Goal: Share content: Share content

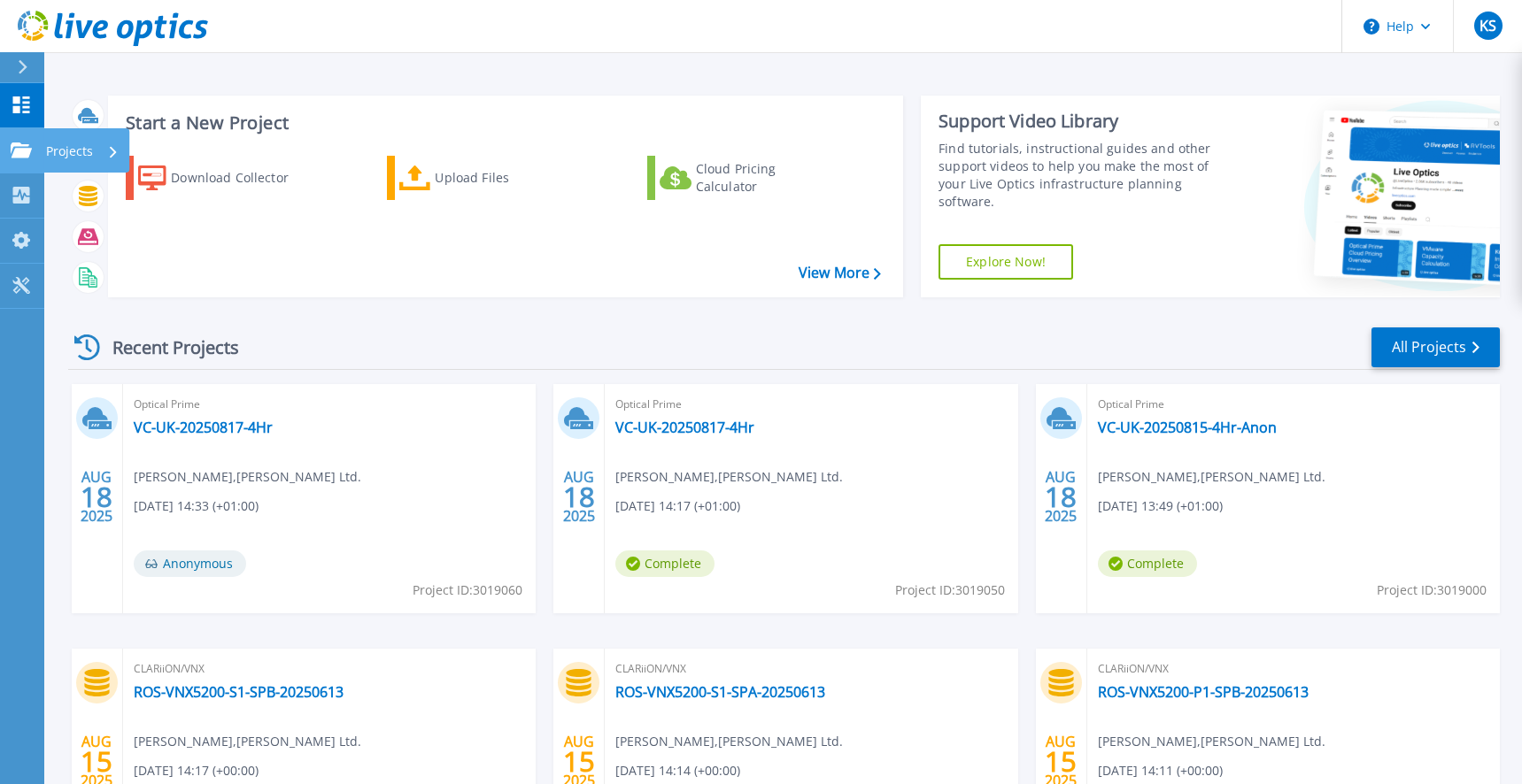
click at [84, 146] on p "Projects" at bounding box center [70, 151] width 47 height 46
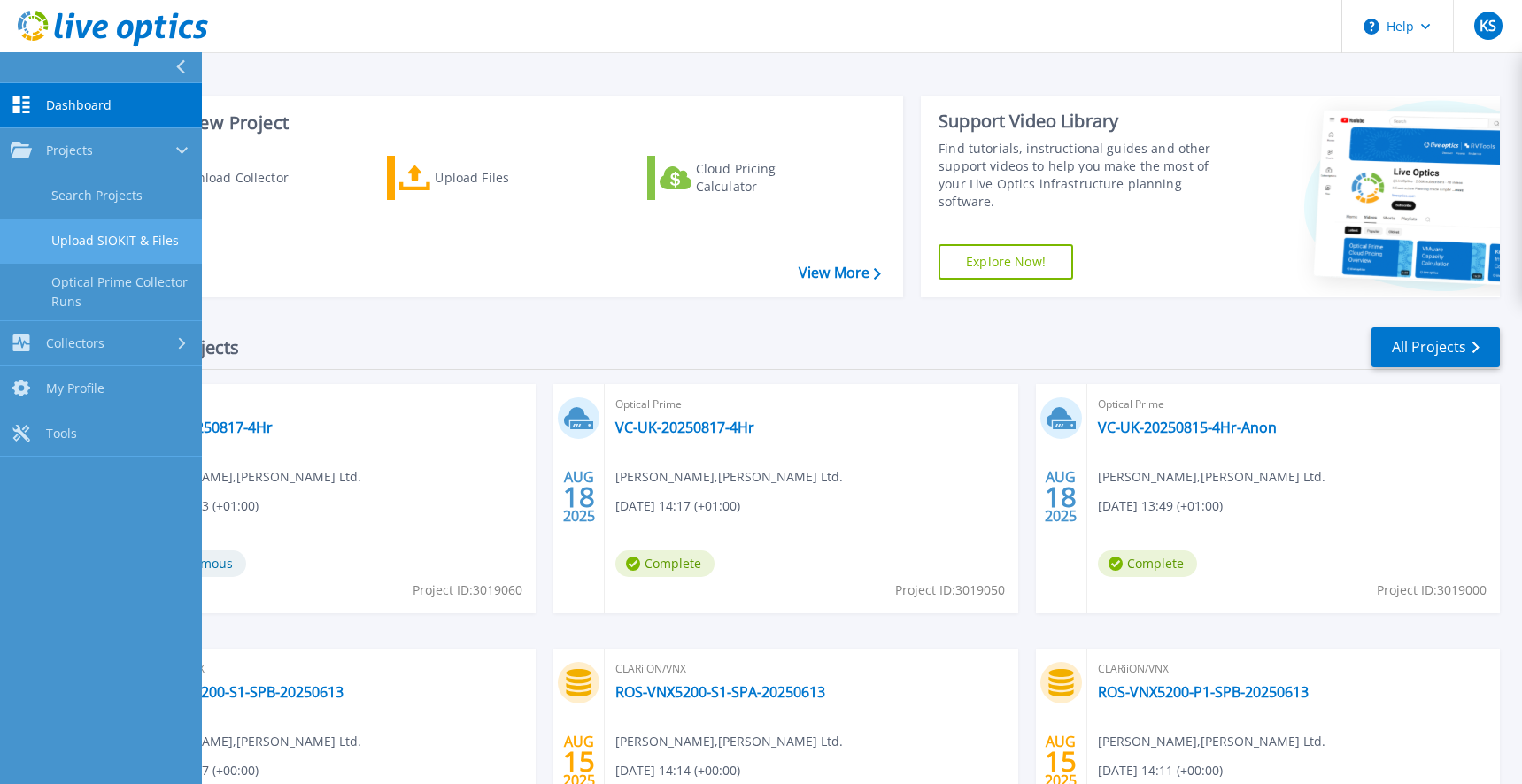
click at [129, 243] on link "Upload SIOKIT & Files" at bounding box center [101, 241] width 201 height 45
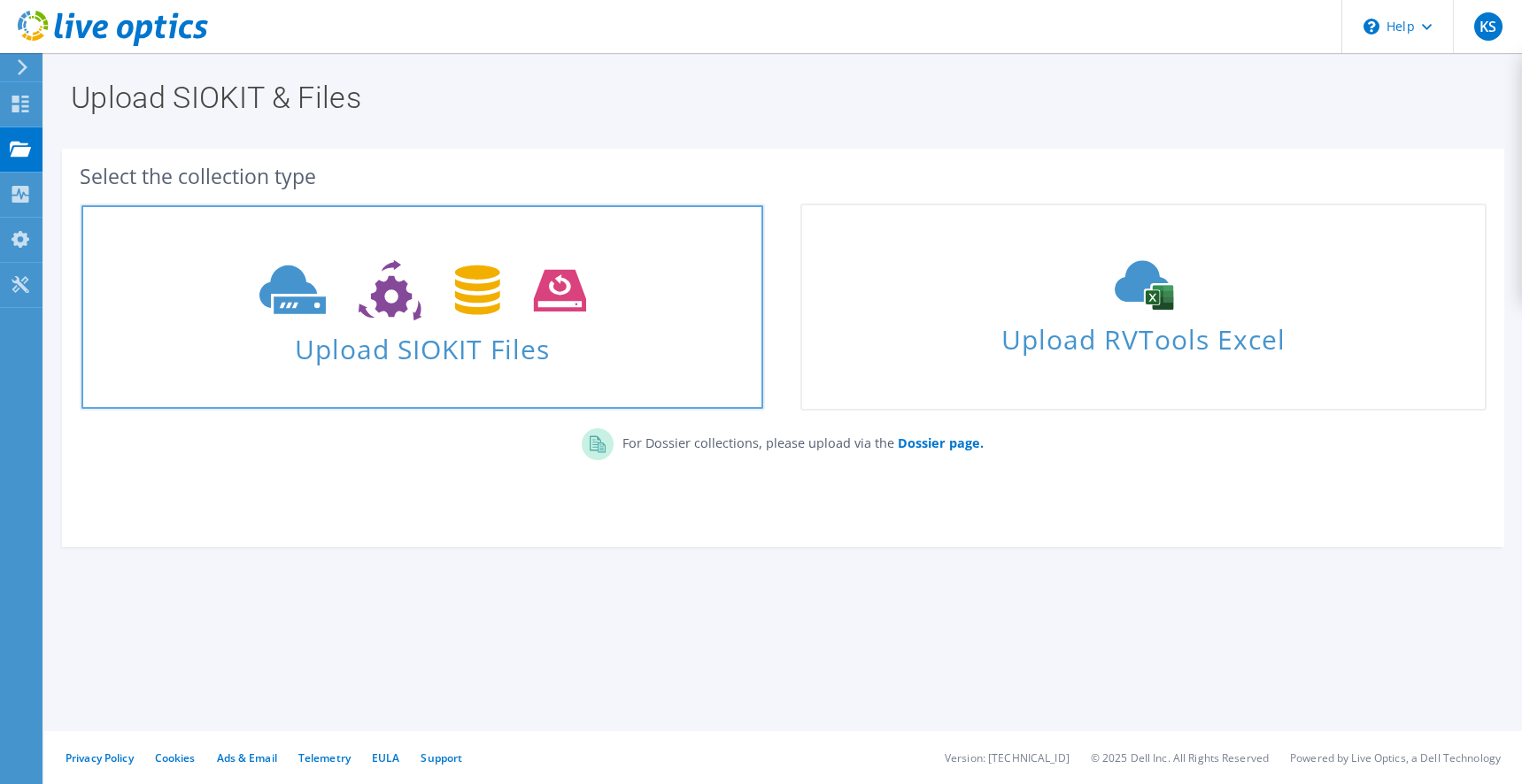
click at [502, 329] on span "Upload SIOKIT Files" at bounding box center [422, 344] width 682 height 38
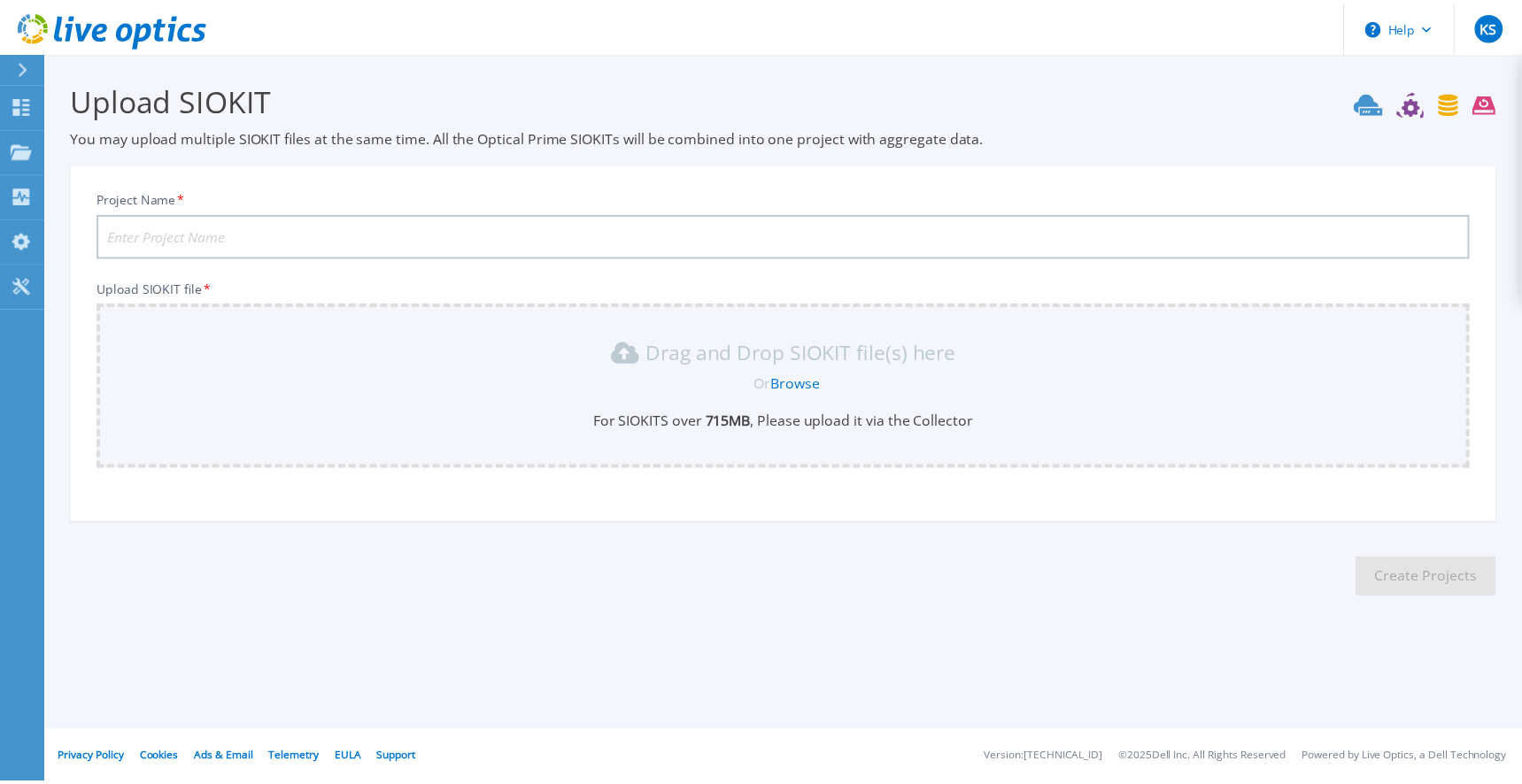
scroll to position [5, 0]
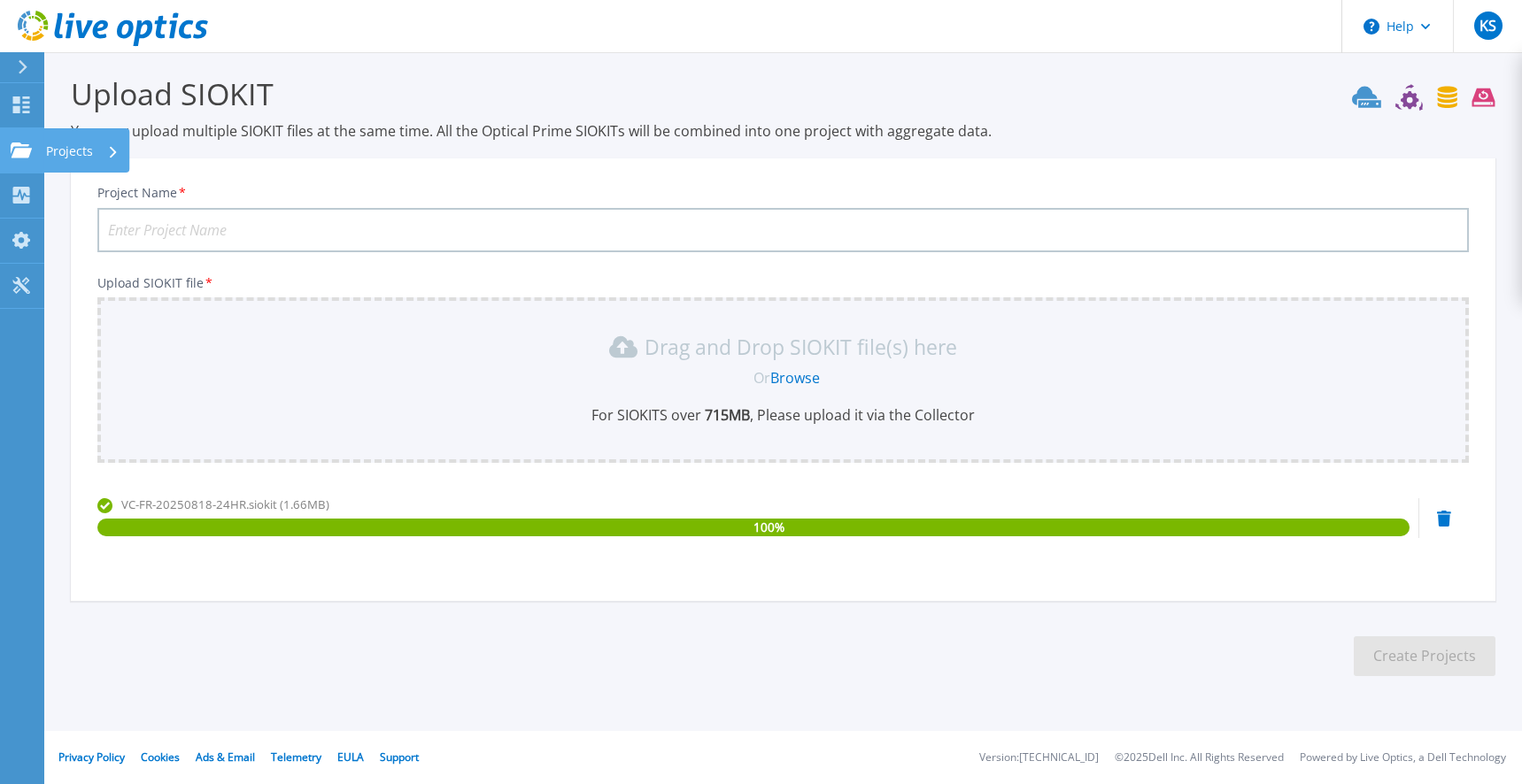
click at [73, 152] on p "Projects" at bounding box center [70, 151] width 47 height 46
click at [445, 167] on div "Project Name * Upload SIOKIT file * Drag and Drop SIOKIT file(s) here Or Browse…" at bounding box center [783, 380] width 1425 height 443
click at [346, 224] on input "Project Name *" at bounding box center [782, 230] width 1371 height 44
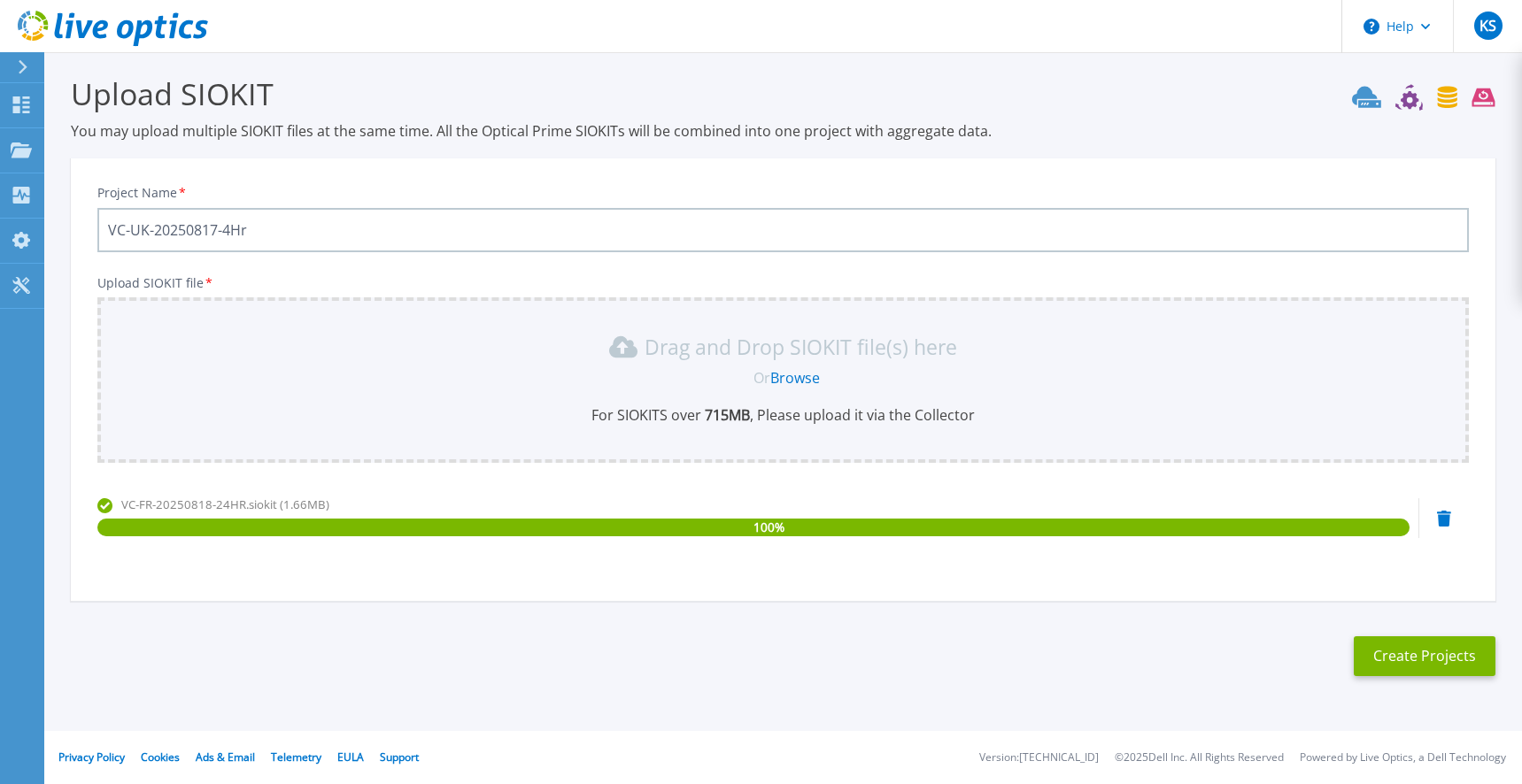
click at [218, 229] on input "VC-UK-20250817-4Hr" at bounding box center [782, 230] width 1371 height 44
click at [148, 235] on input "VC-UK-20250818-4Hr" at bounding box center [782, 230] width 1371 height 44
click at [228, 234] on input "VC-FR-20250818-4Hr" at bounding box center [782, 230] width 1371 height 44
drag, startPoint x: 267, startPoint y: 227, endPoint x: 77, endPoint y: 230, distance: 190.0
click at [77, 230] on div "Project Name * VC-FR-20250818-24Hr Upload SIOKIT file * Drag and Drop SIOKIT fi…" at bounding box center [783, 385] width 1425 height 431
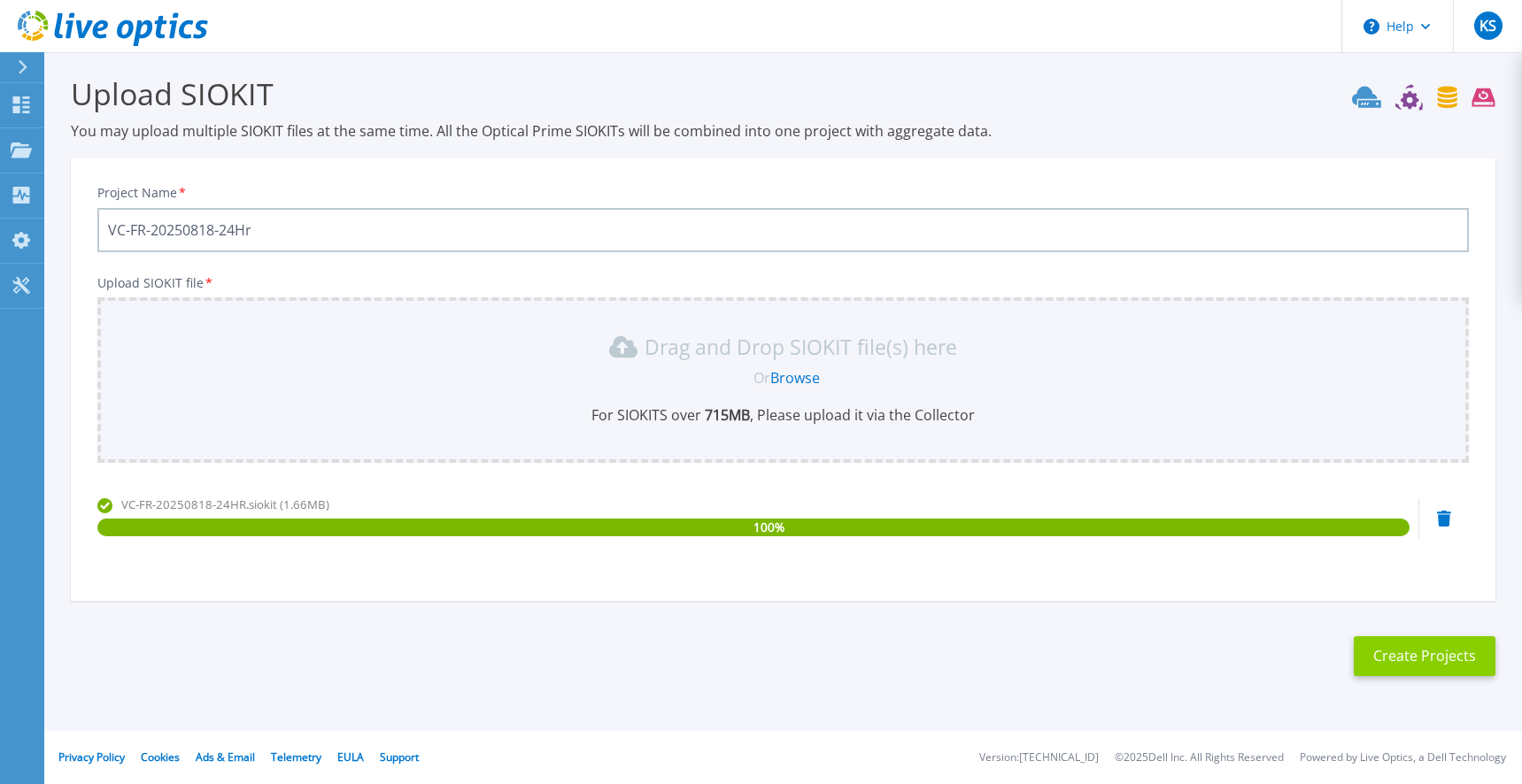
type input "VC-FR-20250818-24Hr"
click at [1435, 662] on button "Create Projects" at bounding box center [1425, 656] width 142 height 40
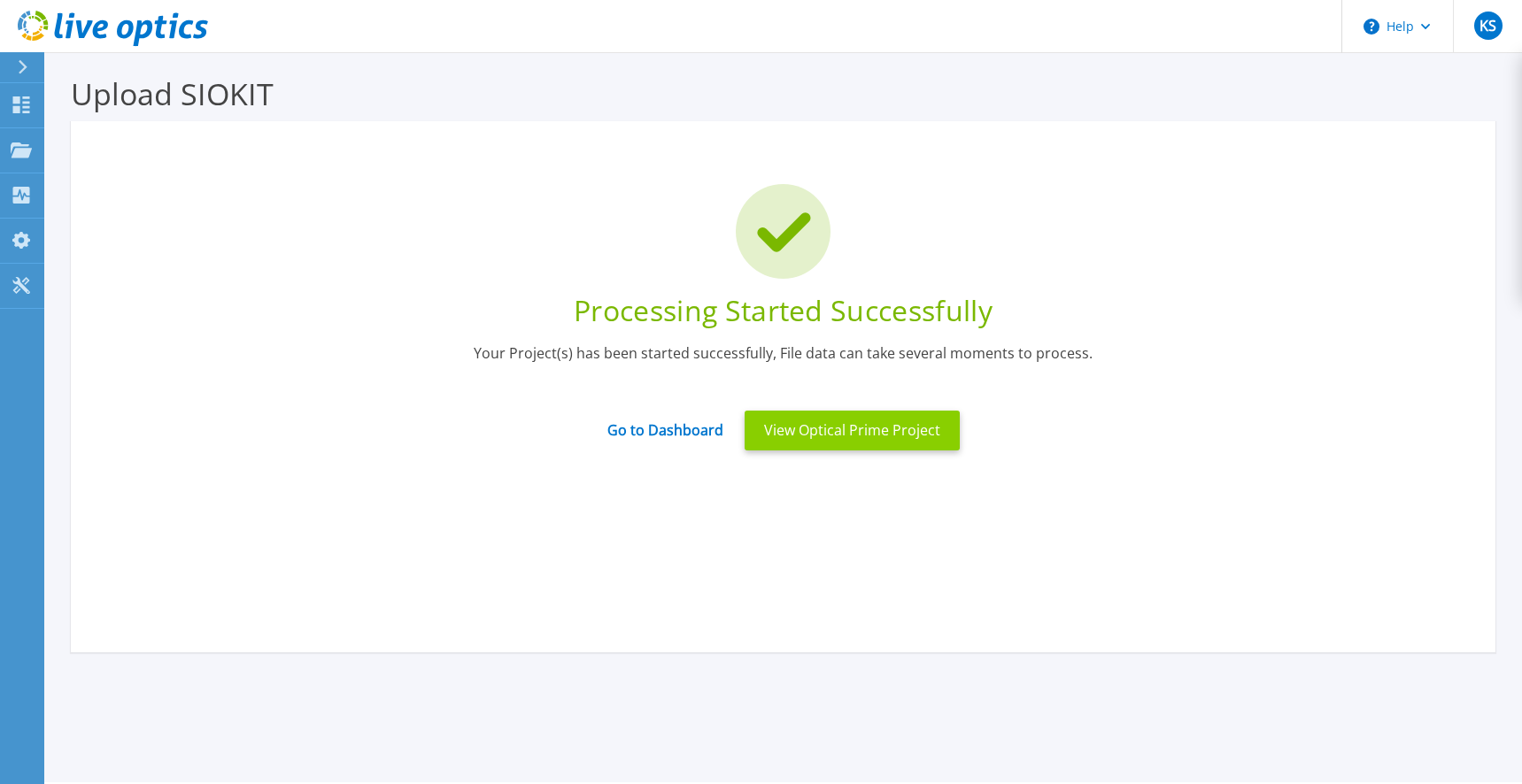
click at [866, 426] on button "View Optical Prime Project" at bounding box center [852, 431] width 215 height 40
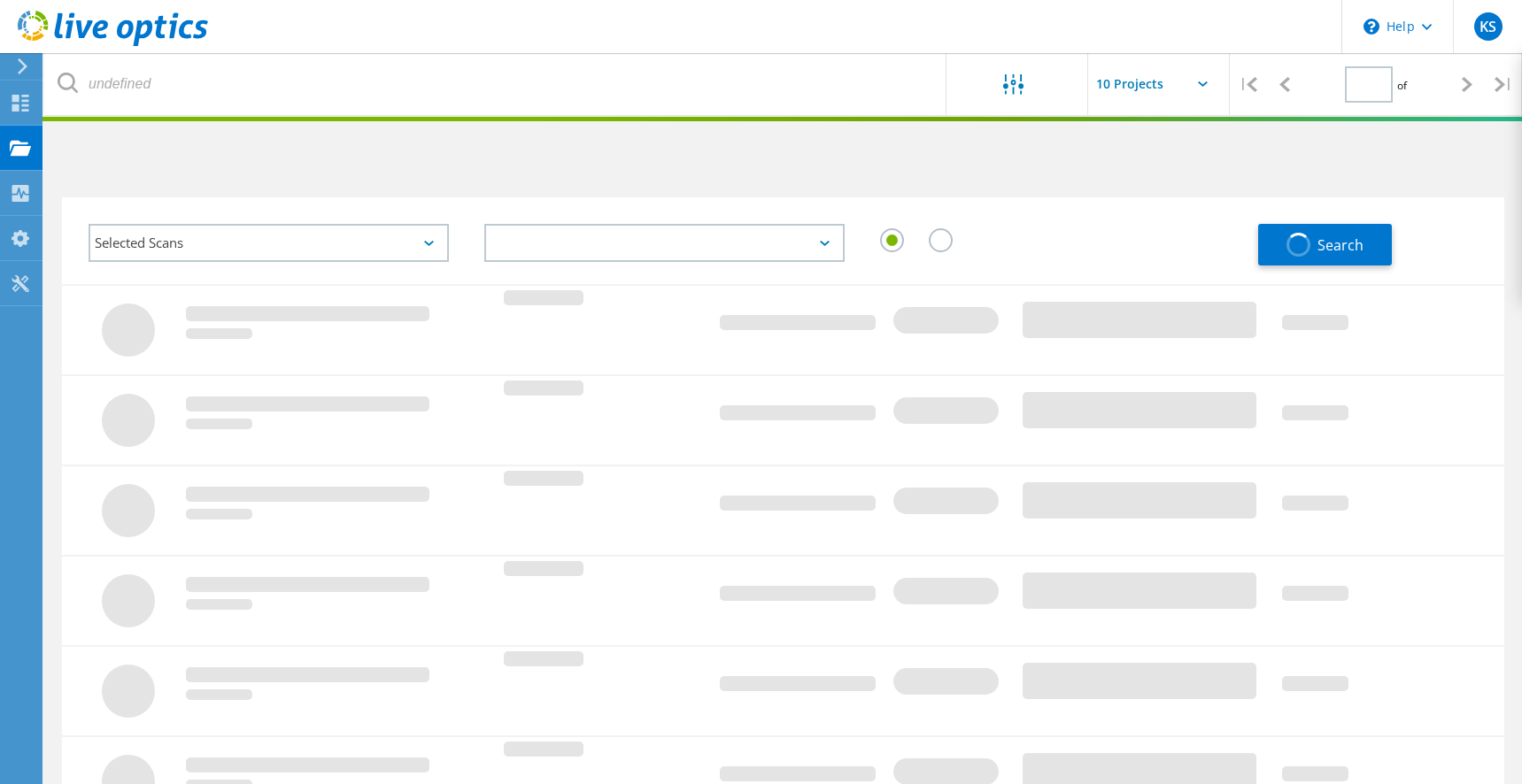
type input "1"
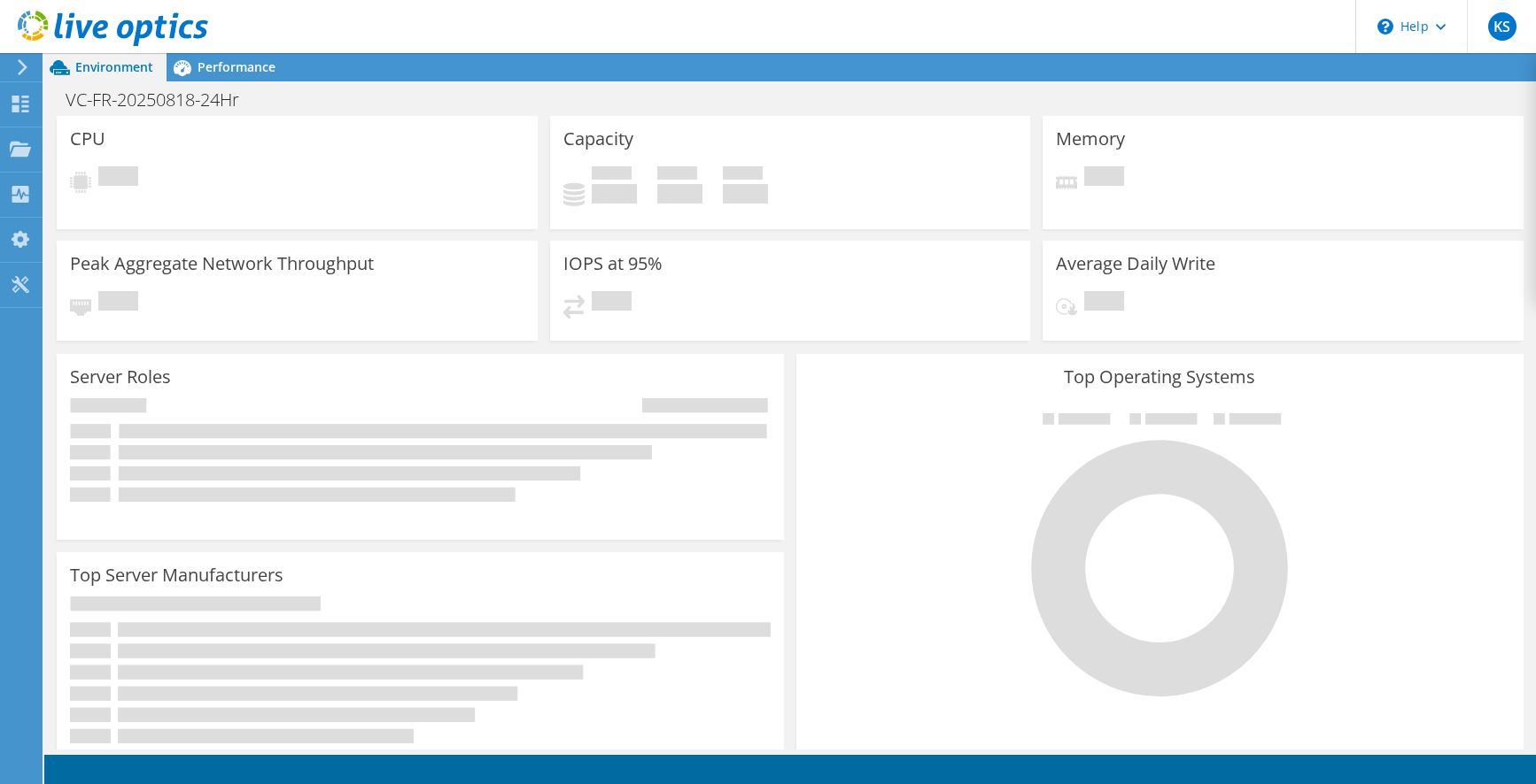
click at [25, 154] on use at bounding box center [20, 148] width 21 height 15
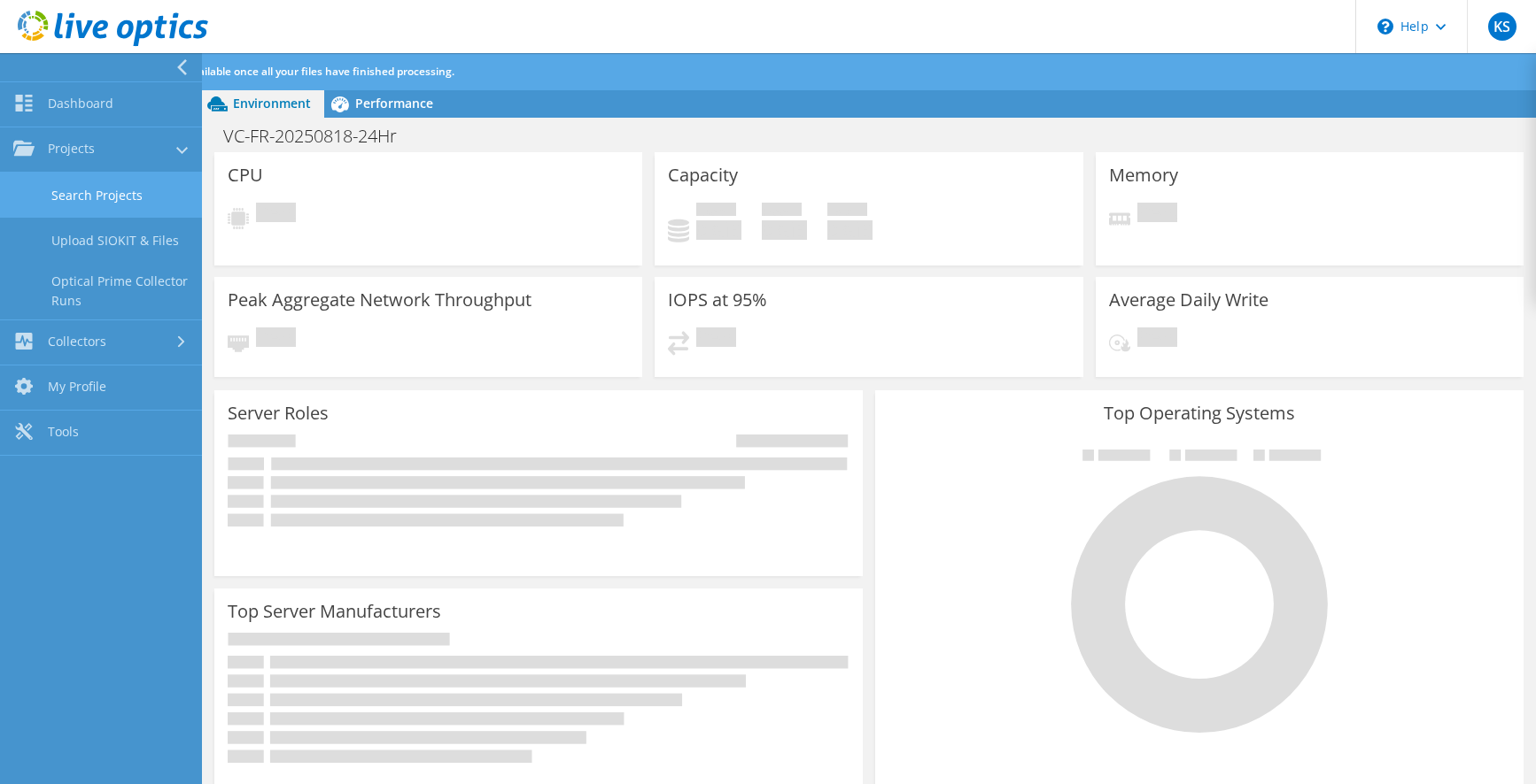
click at [136, 200] on link "Search Projects" at bounding box center [101, 195] width 202 height 45
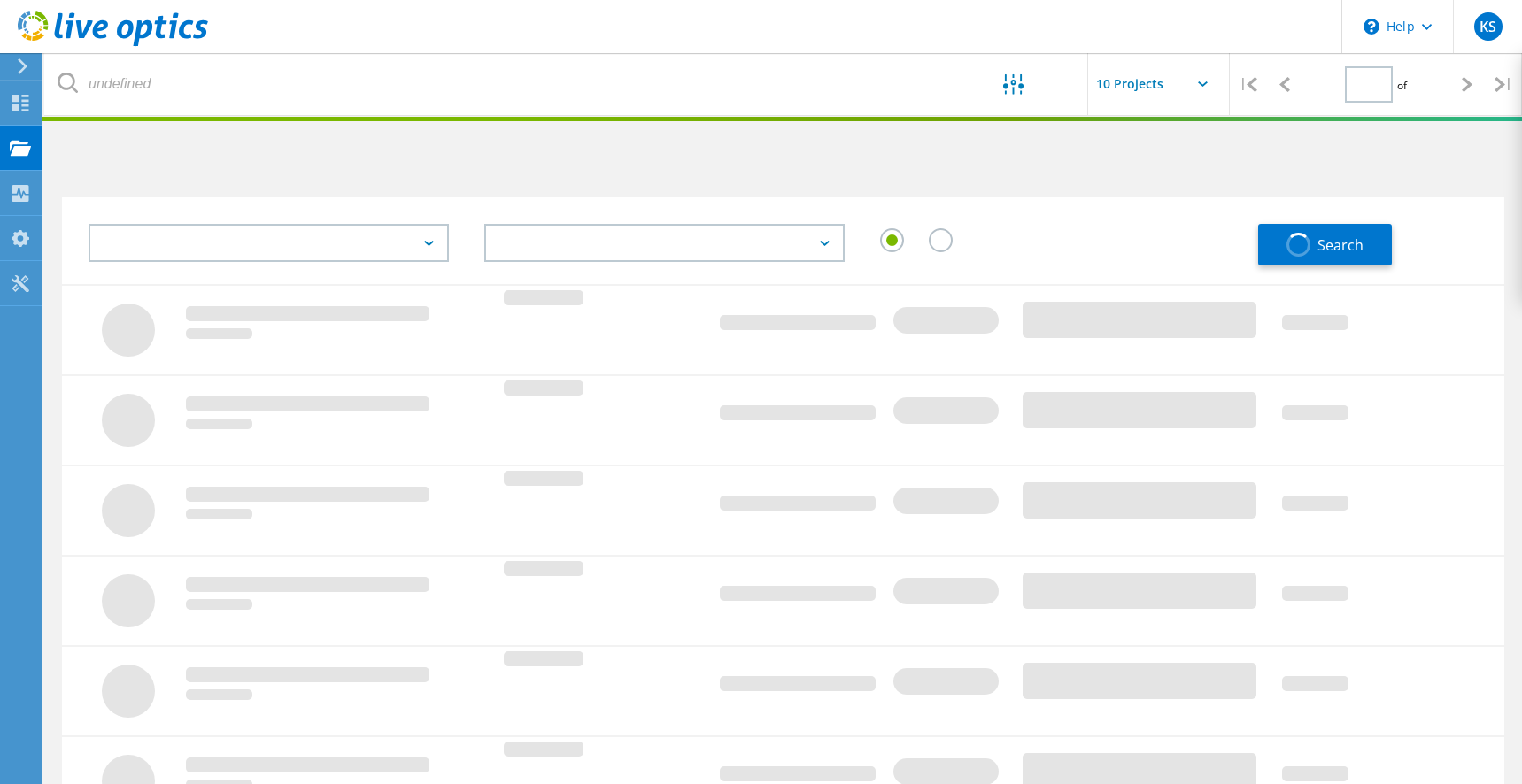
type input "1"
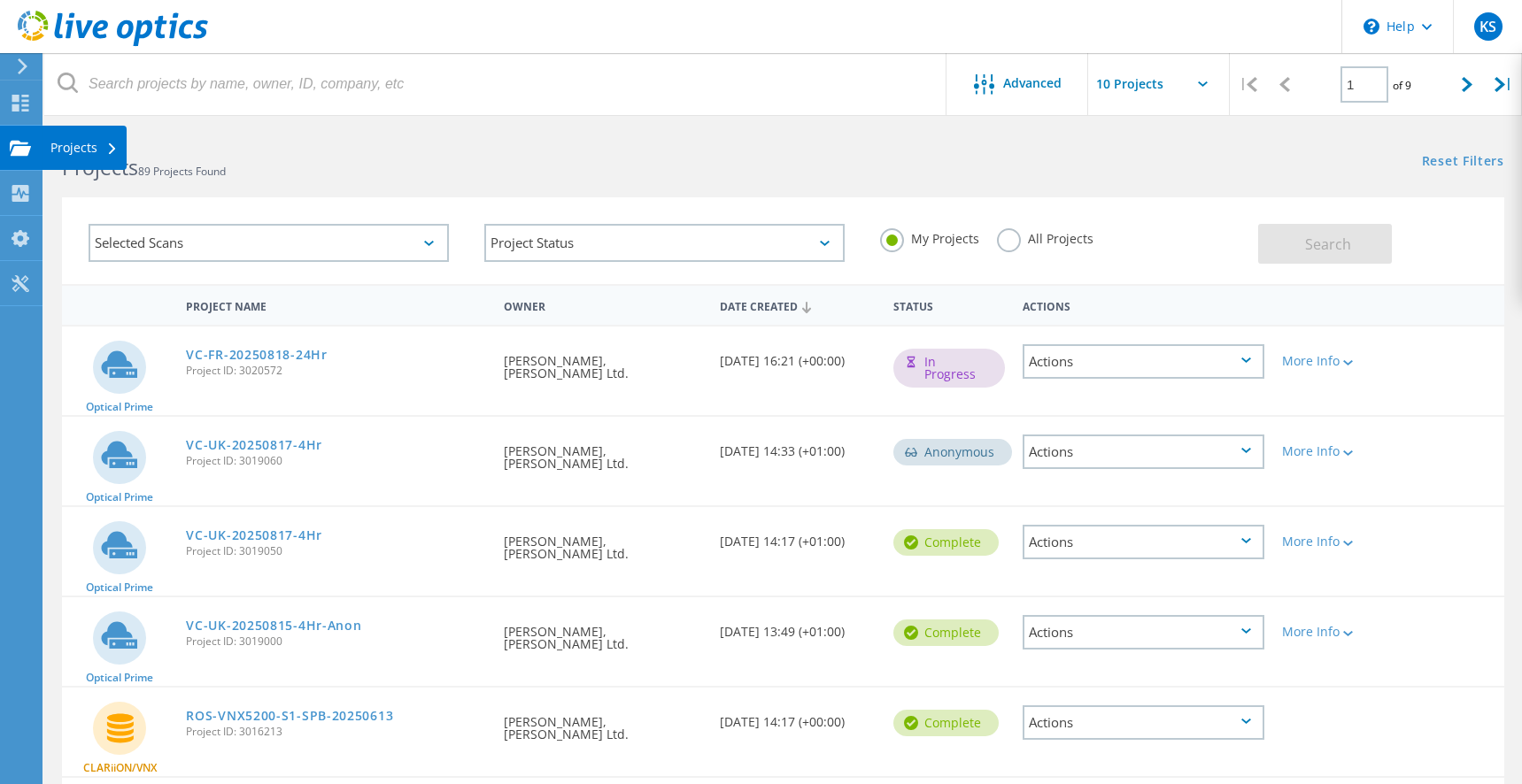
click at [22, 153] on use at bounding box center [20, 147] width 21 height 15
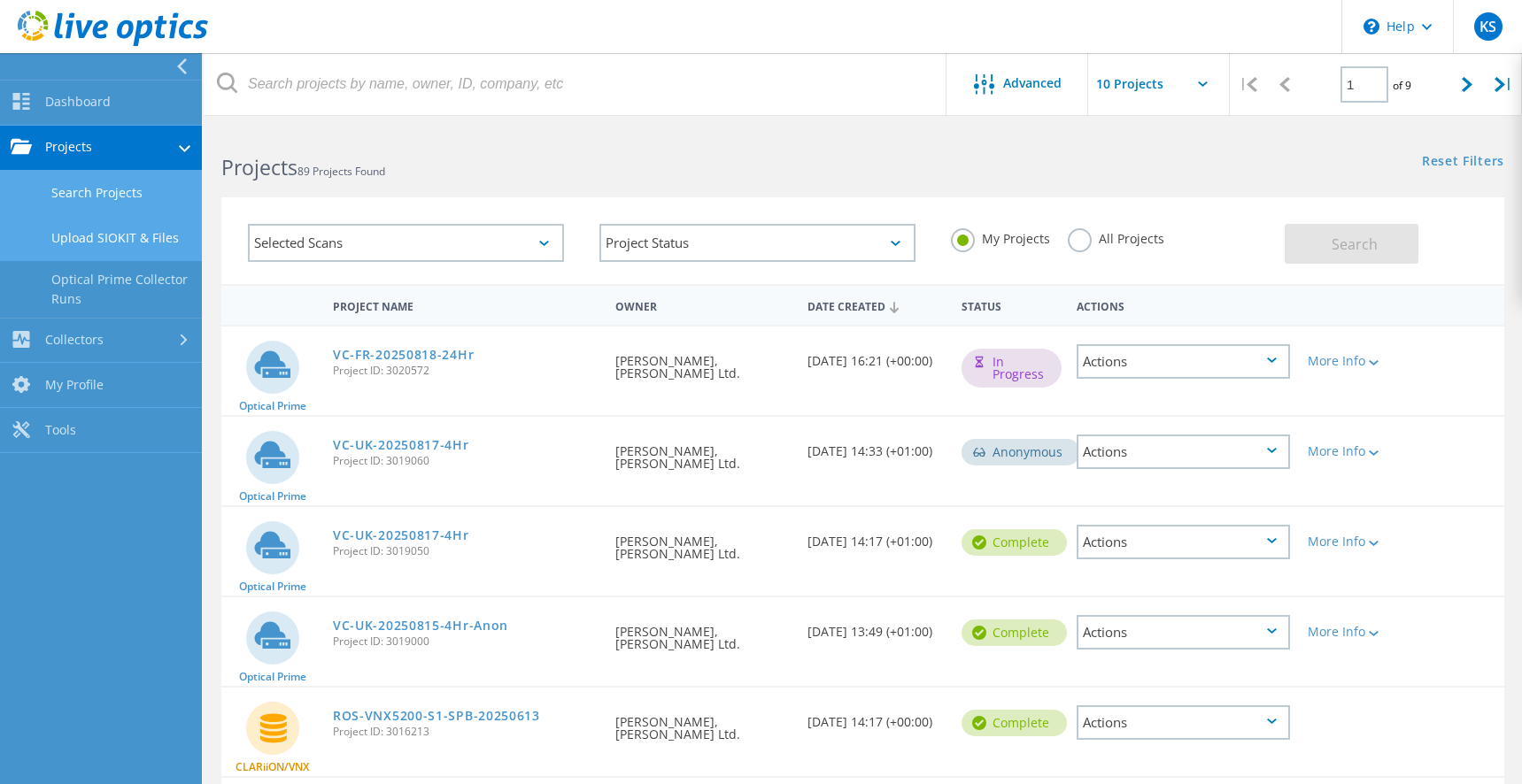
click at [137, 236] on link "Upload SIOKIT & Files" at bounding box center [101, 239] width 201 height 45
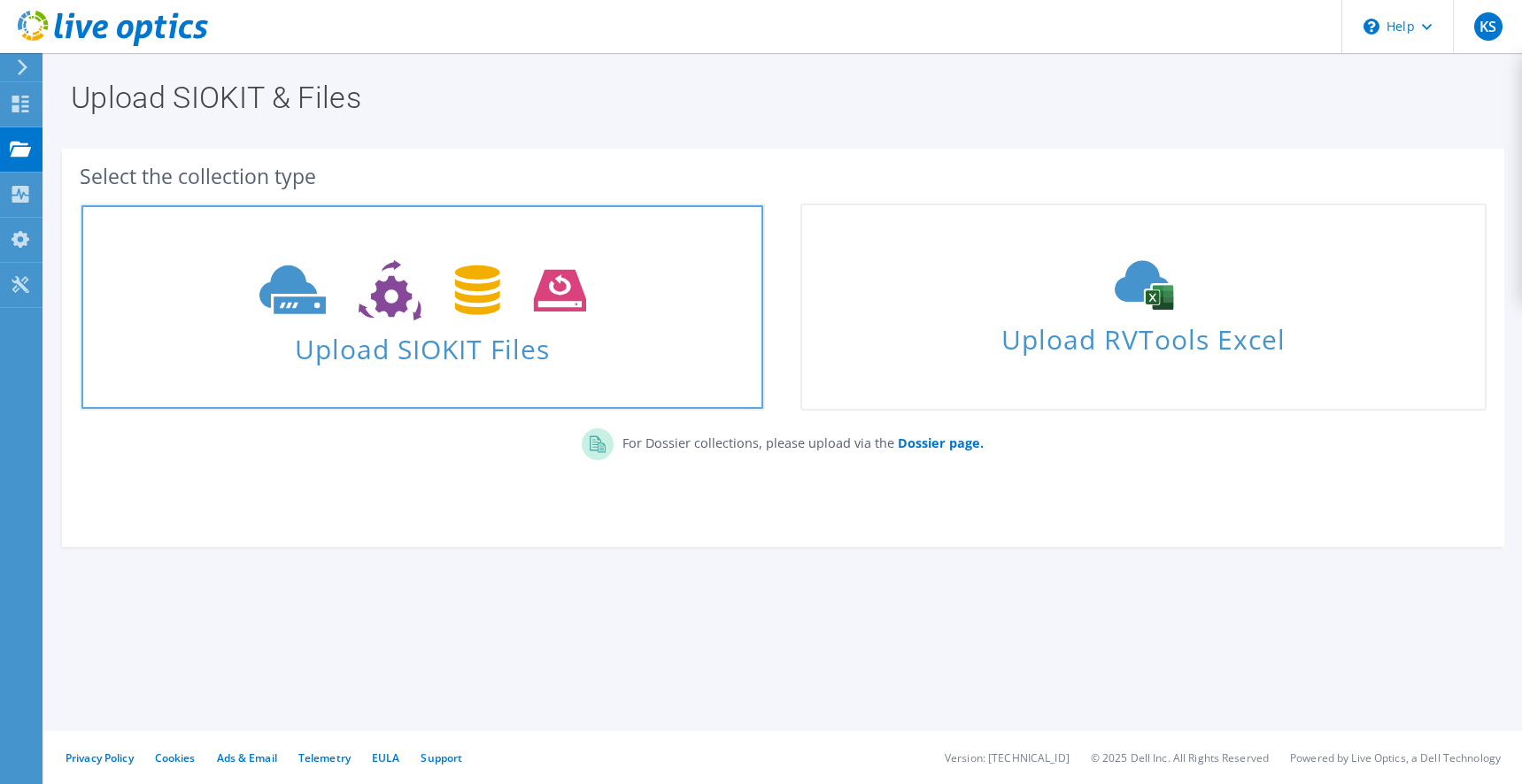
click at [398, 299] on use at bounding box center [423, 290] width 327 height 61
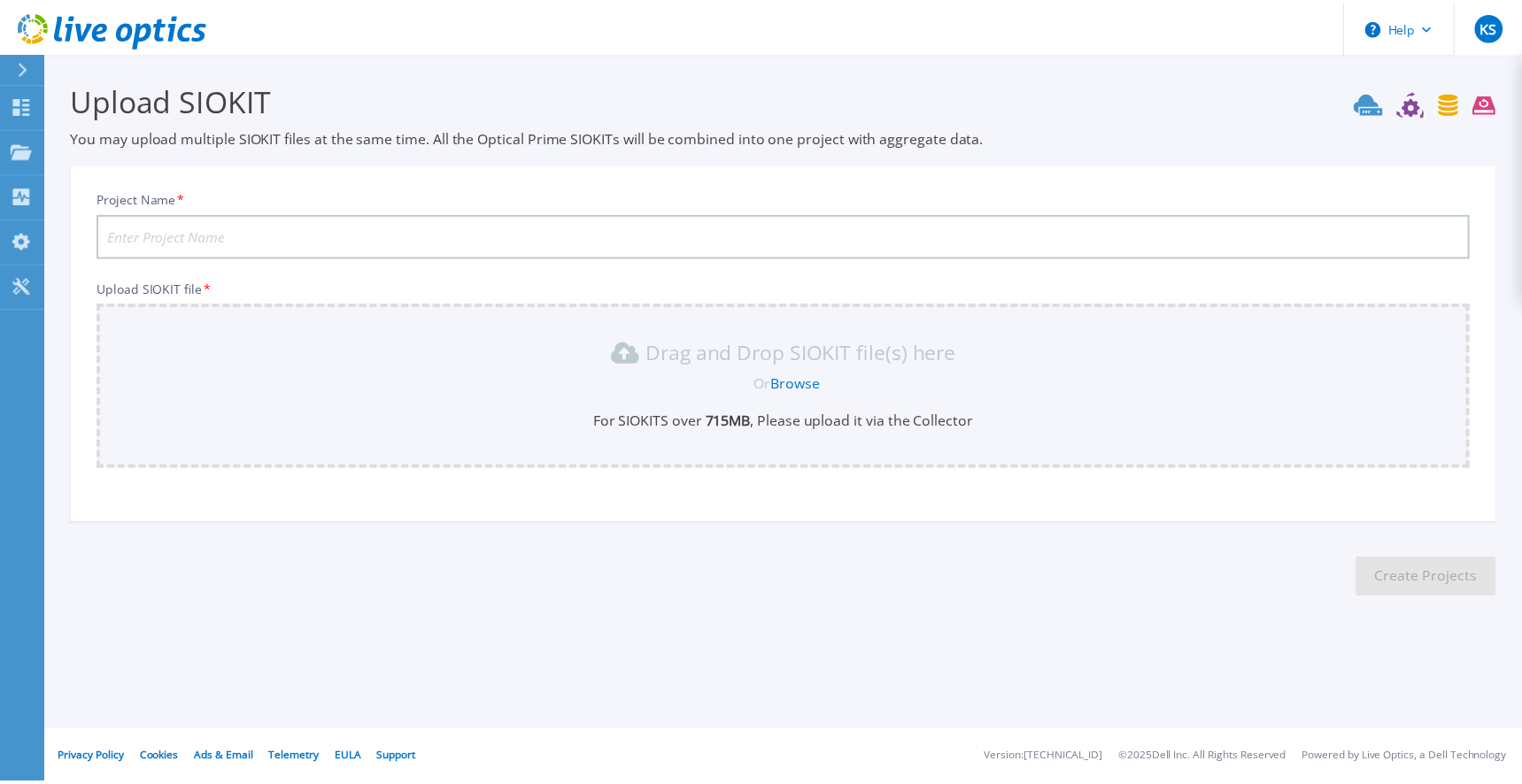
scroll to position [5, 0]
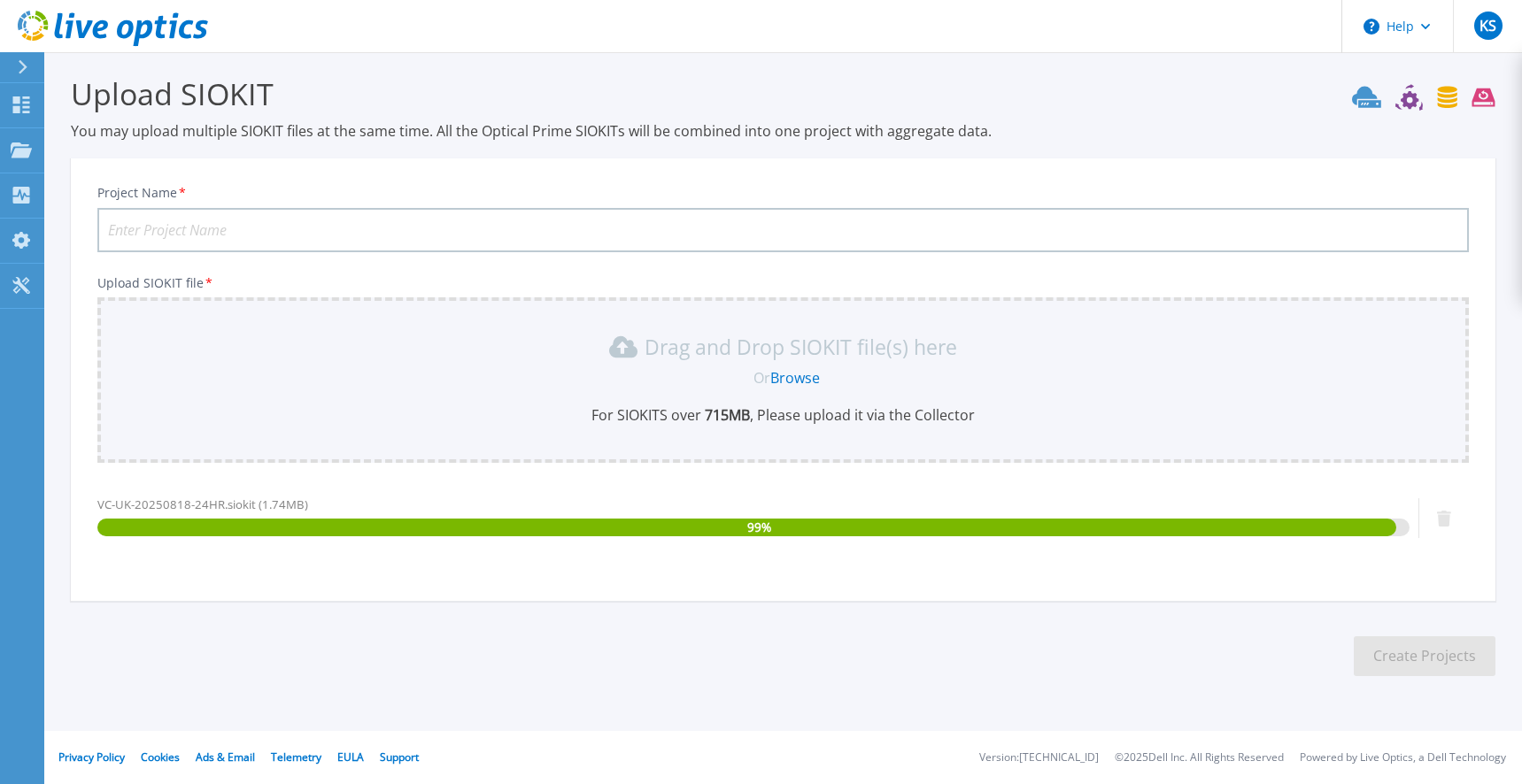
click at [453, 232] on input "Project Name *" at bounding box center [782, 230] width 1371 height 44
paste input "VC-FR-20250818-24Hr"
click at [142, 235] on input "VC-FR-20250818-24Hr" at bounding box center [782, 230] width 1371 height 44
type input "VC-UK-20250818-24Hr"
click at [1449, 649] on button "Create Projects" at bounding box center [1425, 656] width 142 height 40
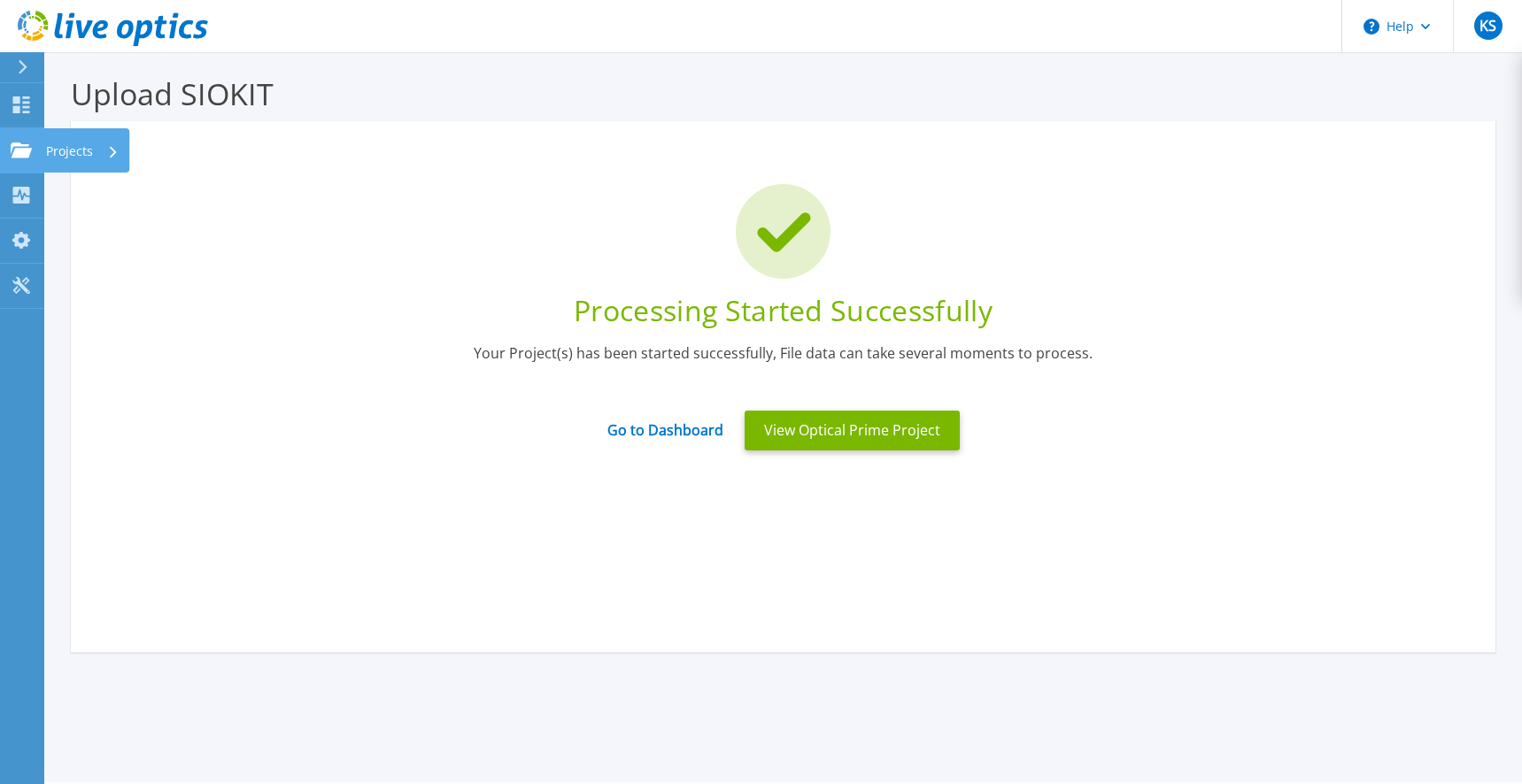
click at [73, 152] on p "Projects" at bounding box center [70, 151] width 47 height 46
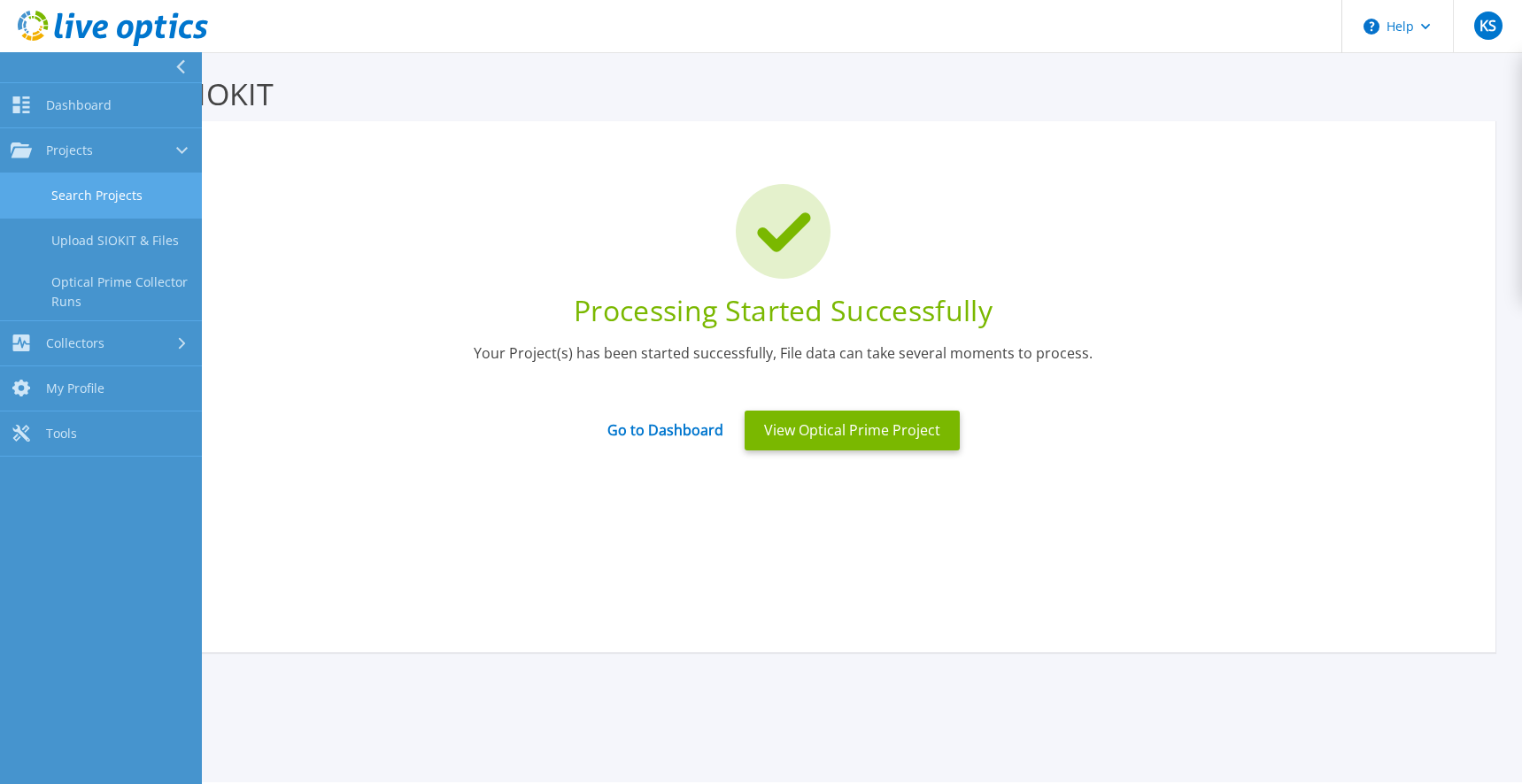
click at [123, 193] on link "Search Projects" at bounding box center [101, 196] width 201 height 45
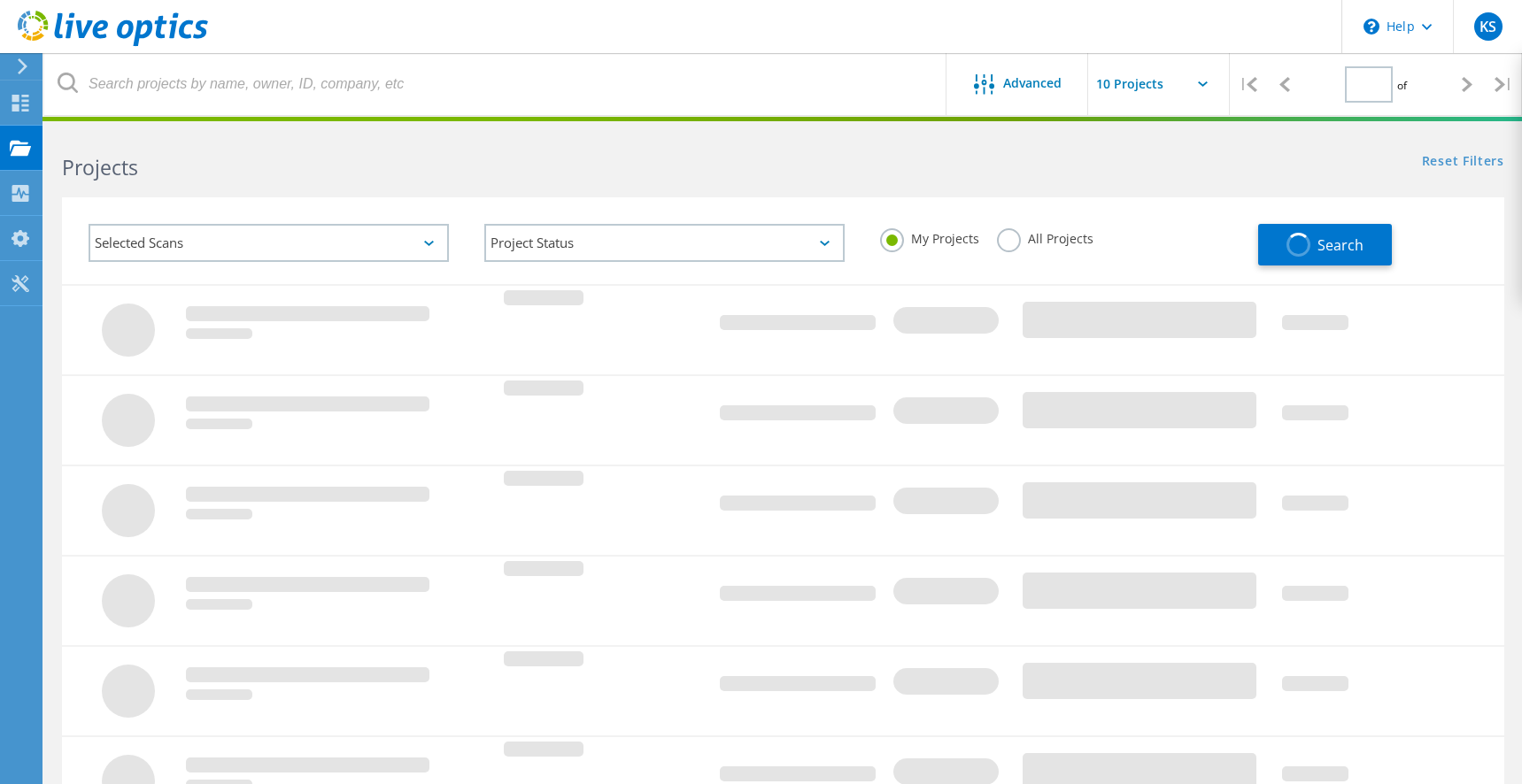
type input "1"
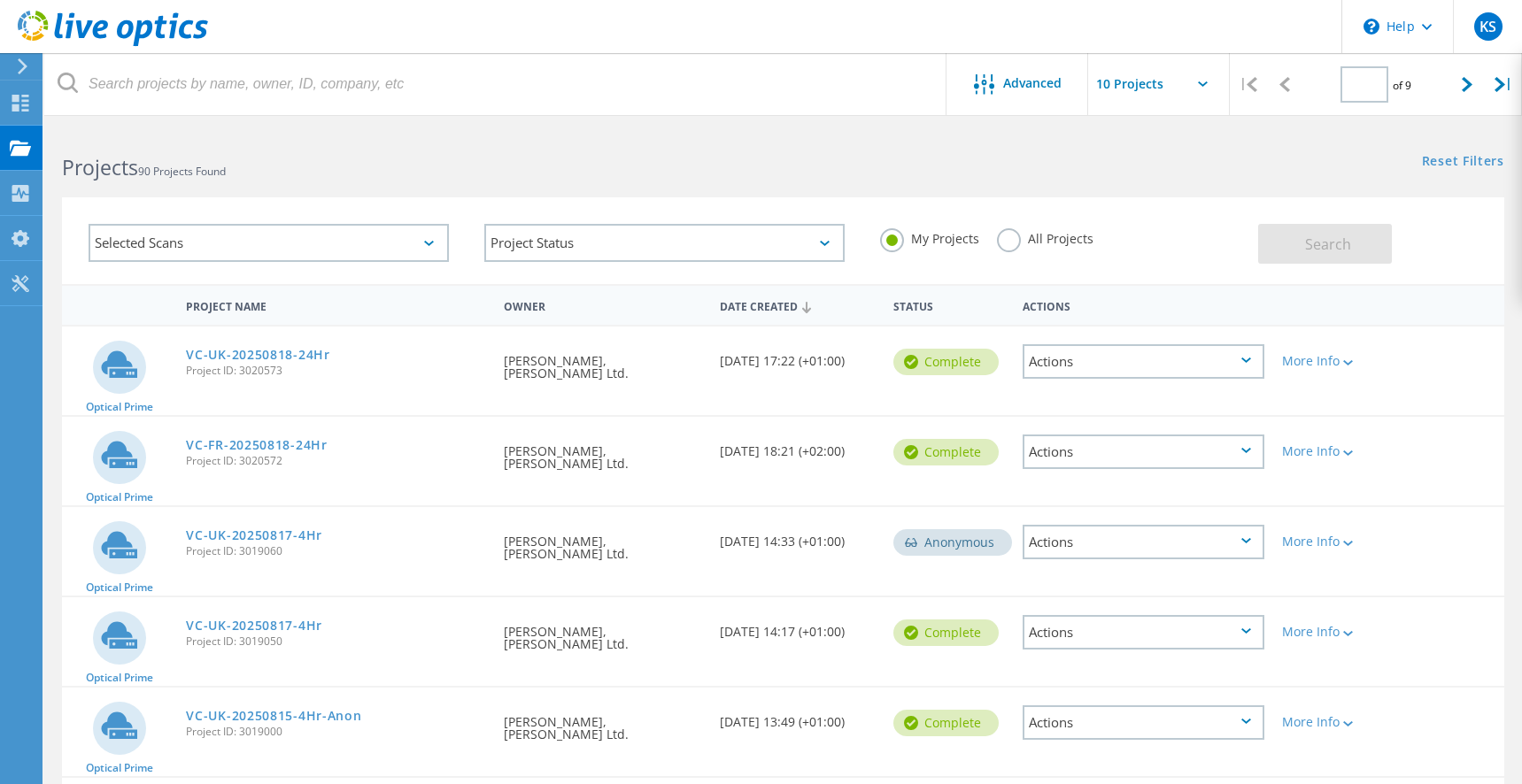
type input "1"
click at [253, 443] on link "VC-FR-20250818-24Hr" at bounding box center [256, 446] width 141 height 13
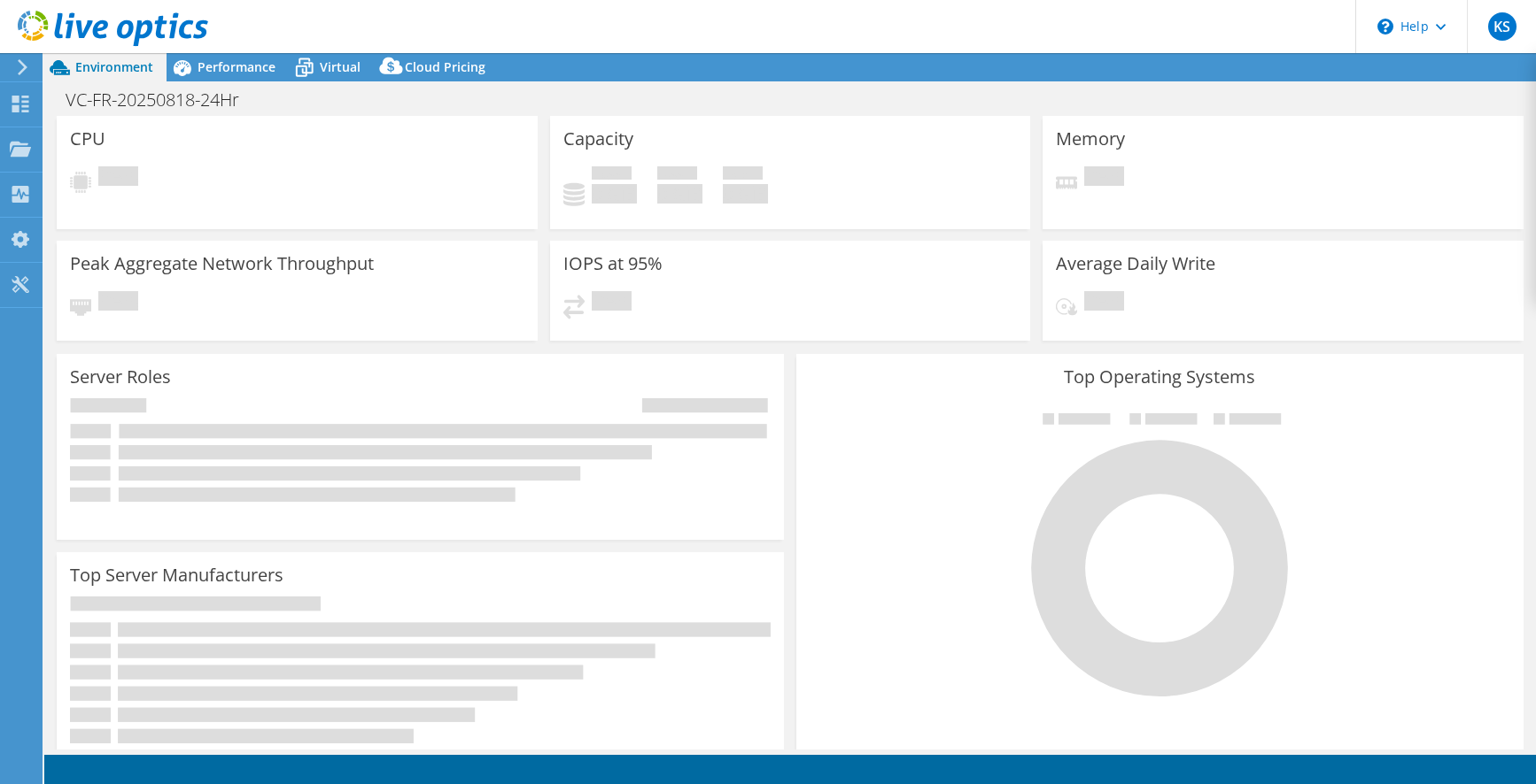
select select "USD"
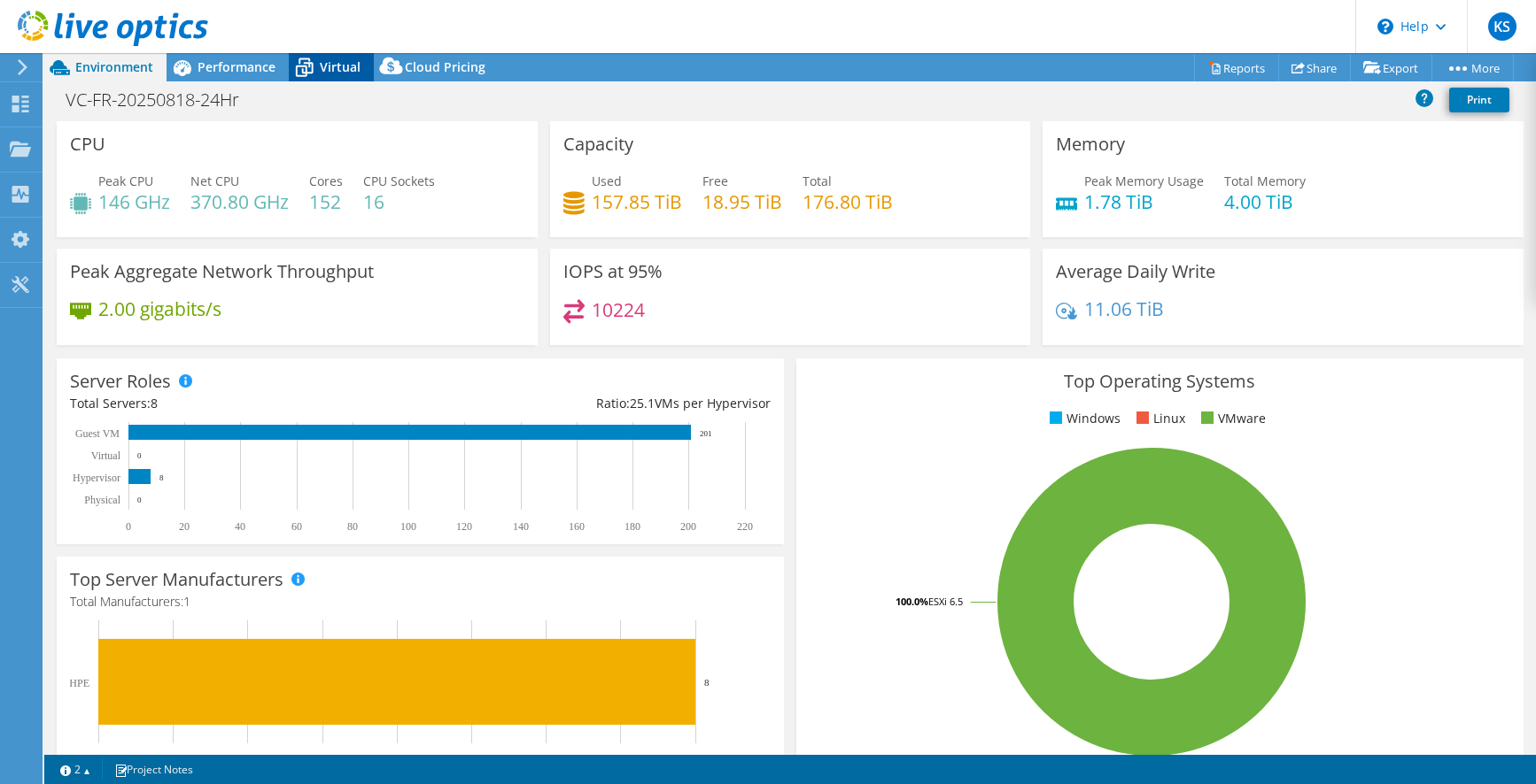
drag, startPoint x: 253, startPoint y: 67, endPoint x: 292, endPoint y: 69, distance: 39.1
click at [257, 68] on span "Performance" at bounding box center [237, 66] width 78 height 17
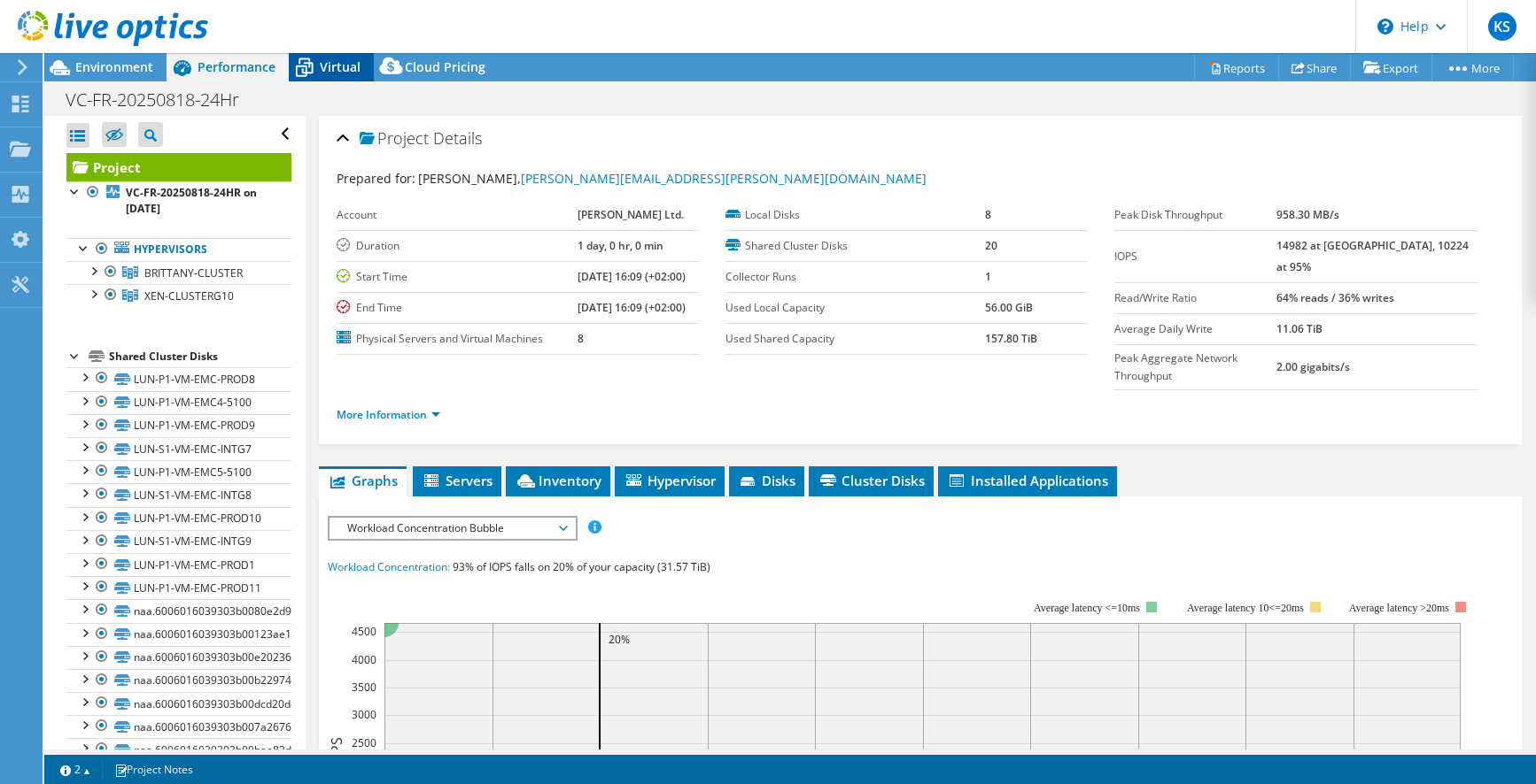
click at [340, 65] on span "Virtual" at bounding box center [340, 66] width 41 height 17
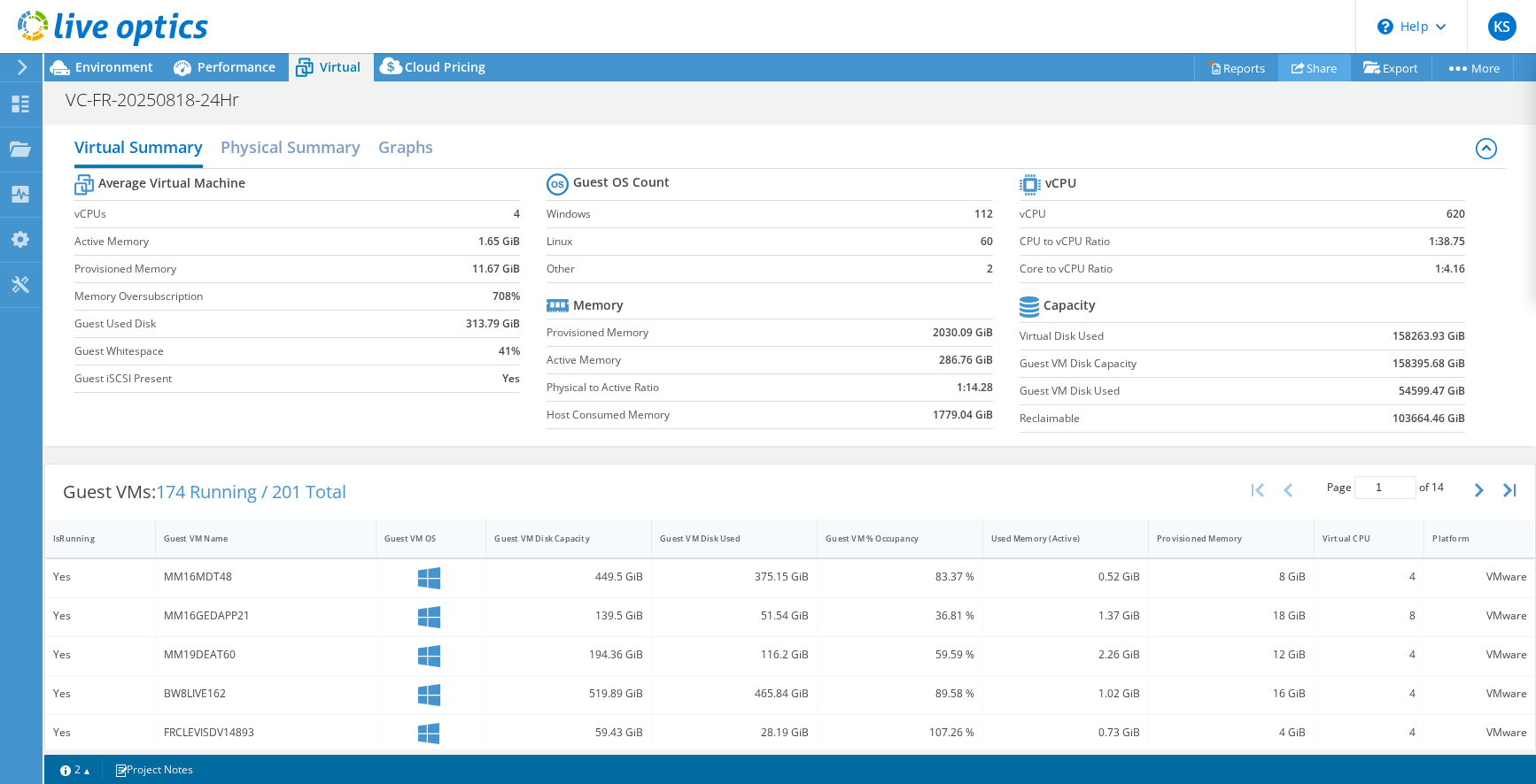
click at [1310, 68] on link "Share" at bounding box center [1314, 68] width 73 height 27
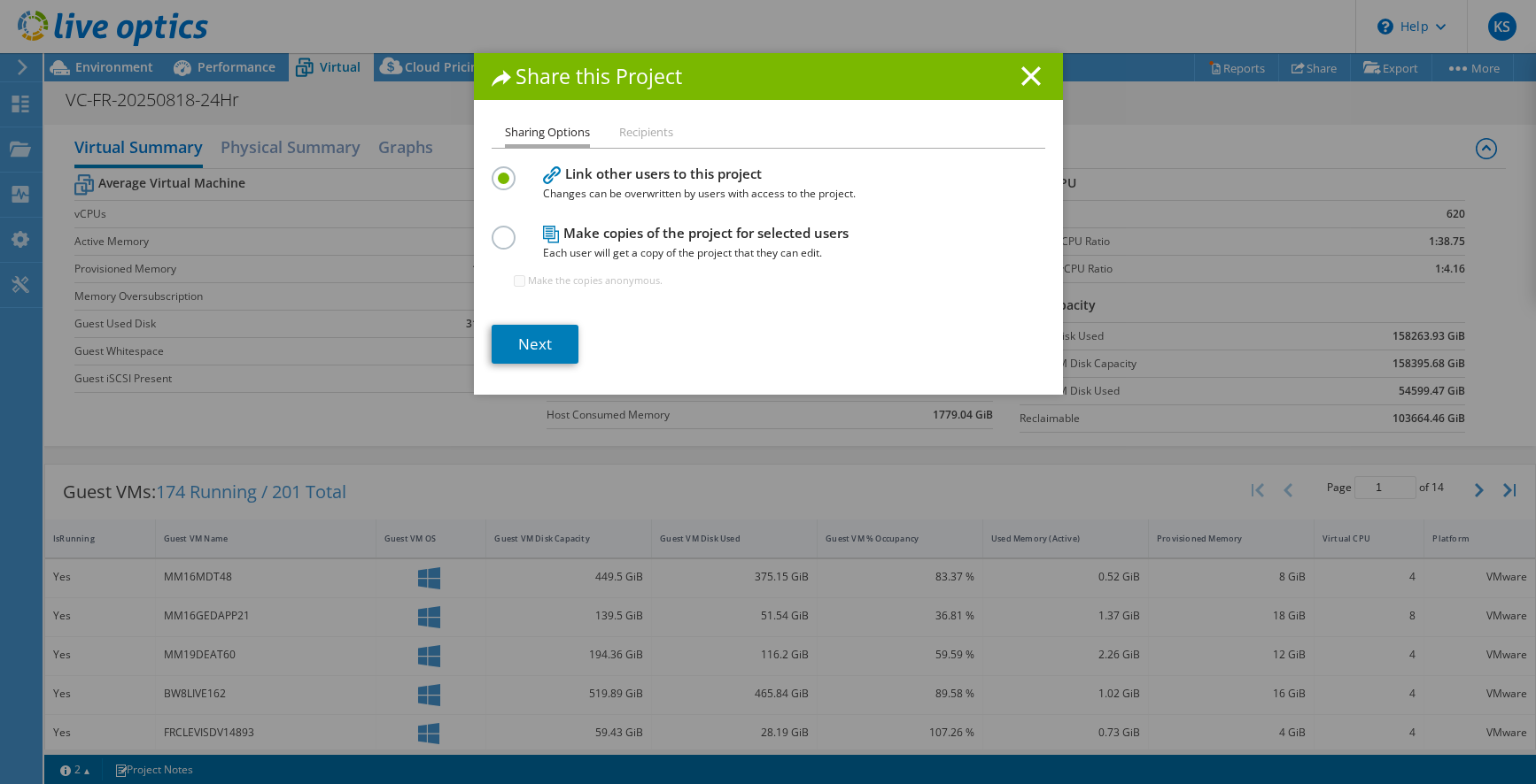
click at [499, 230] on label at bounding box center [507, 228] width 31 height 5
click at [0, 0] on input "radio" at bounding box center [0, 0] width 0 height 0
click at [514, 279] on input "Make the copies anonymous." at bounding box center [519, 280] width 12 height 12
checkbox input "true"
click at [531, 347] on link "Next" at bounding box center [535, 344] width 87 height 39
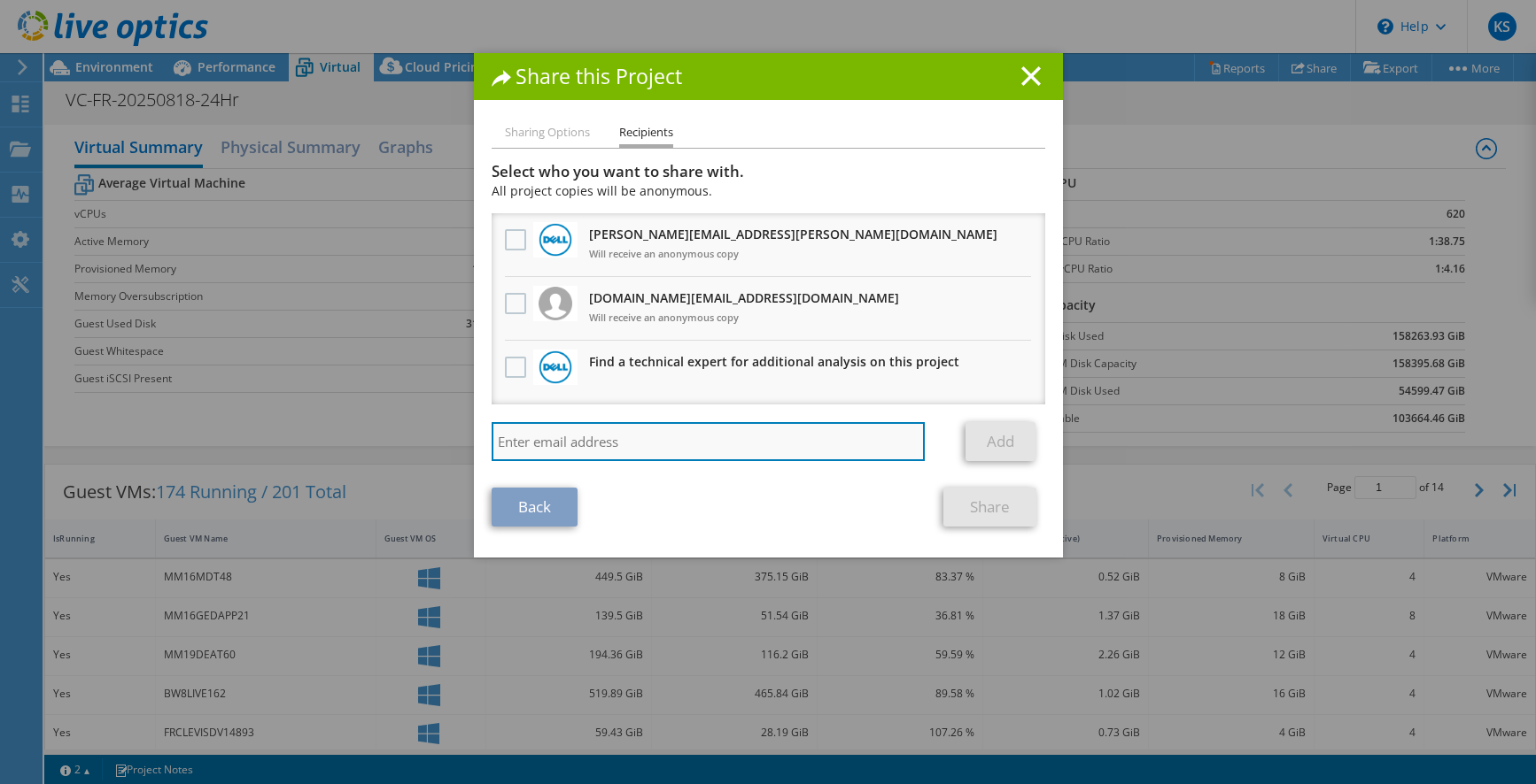
click at [635, 433] on input "search" at bounding box center [708, 441] width 434 height 39
paste input "shannon.doyle@dell.com"
type input "shannon.doyle@dell.com"
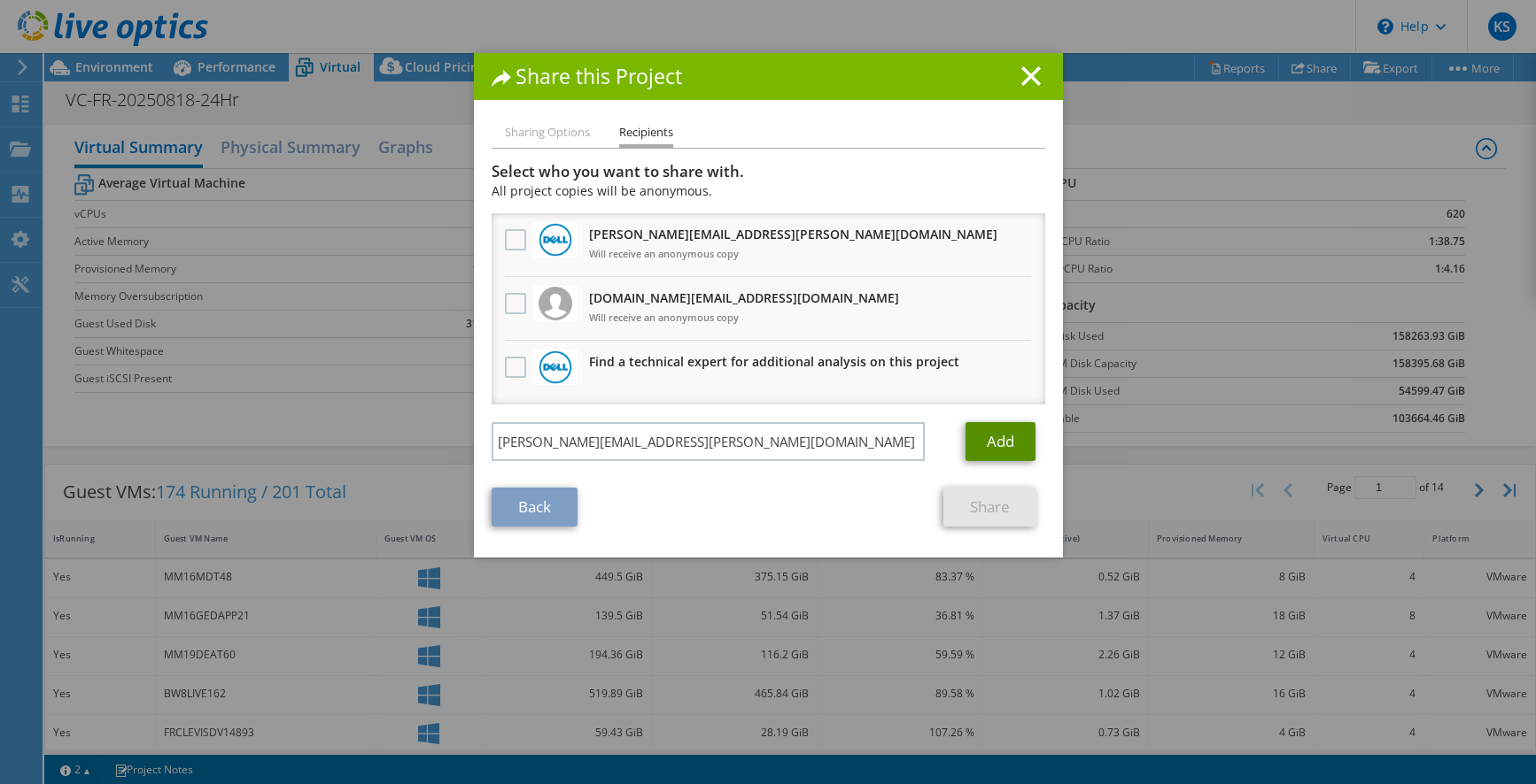
click at [987, 444] on link "Add" at bounding box center [999, 441] width 70 height 39
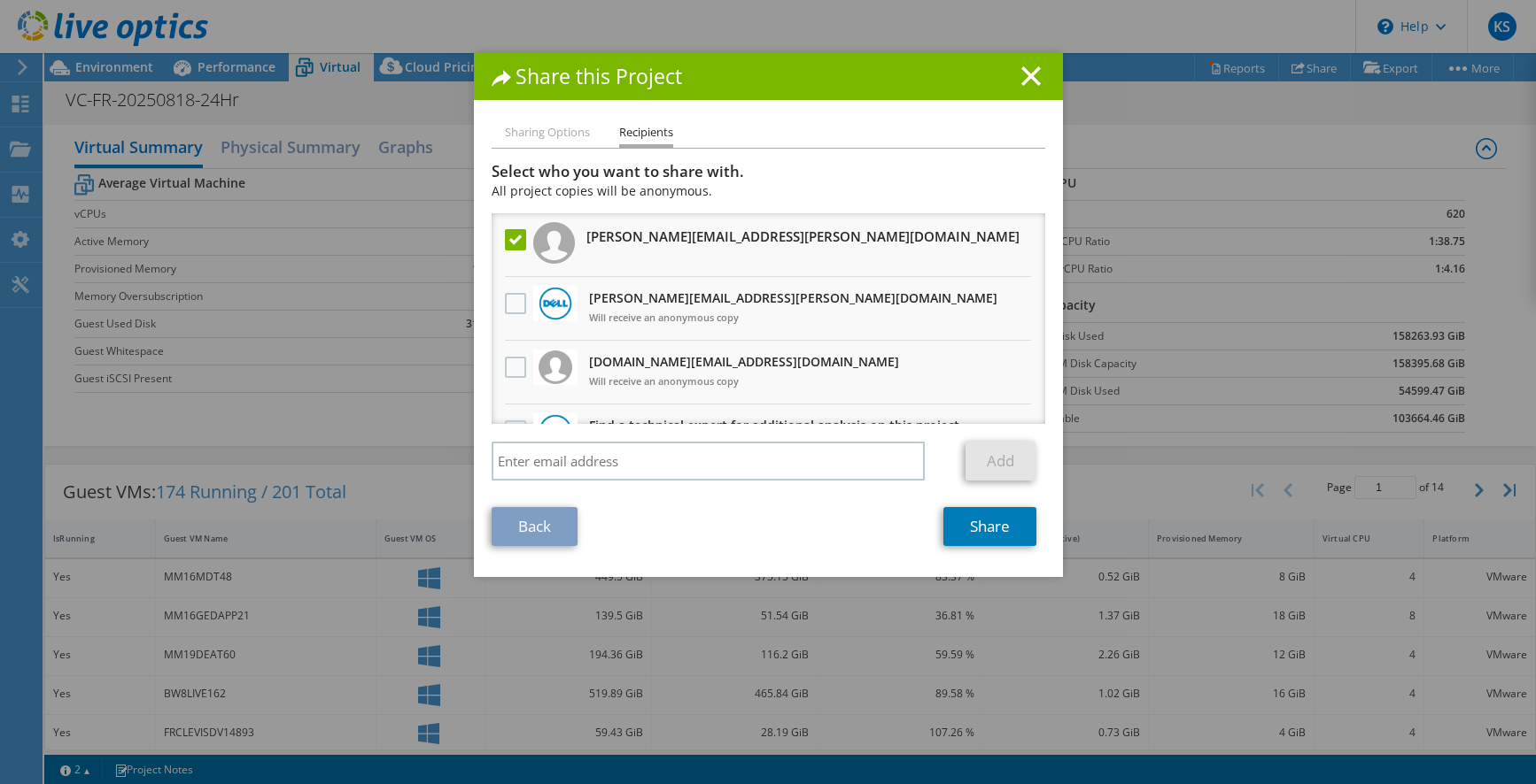
scroll to position [44, 0]
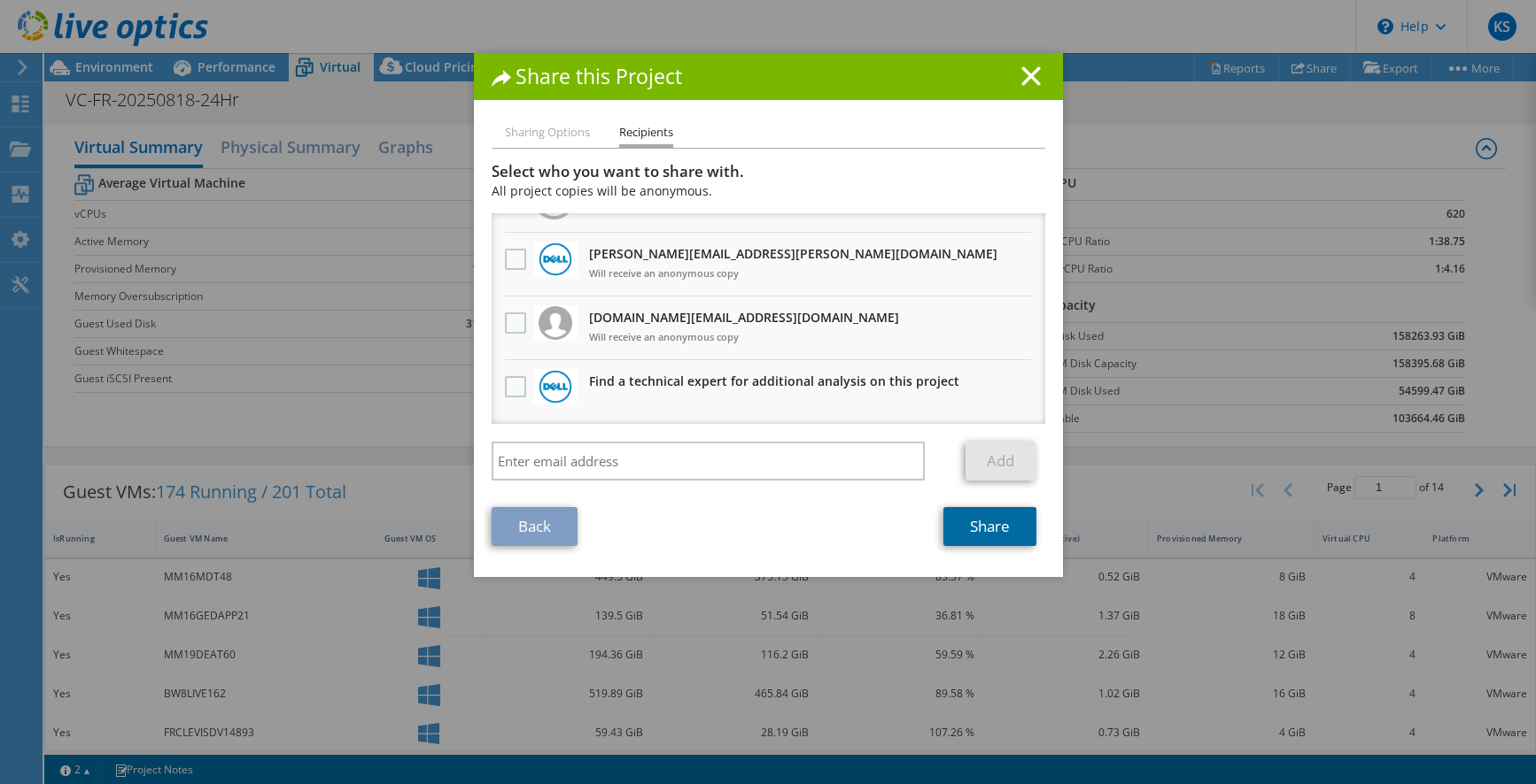
click at [987, 523] on link "Share" at bounding box center [990, 526] width 93 height 39
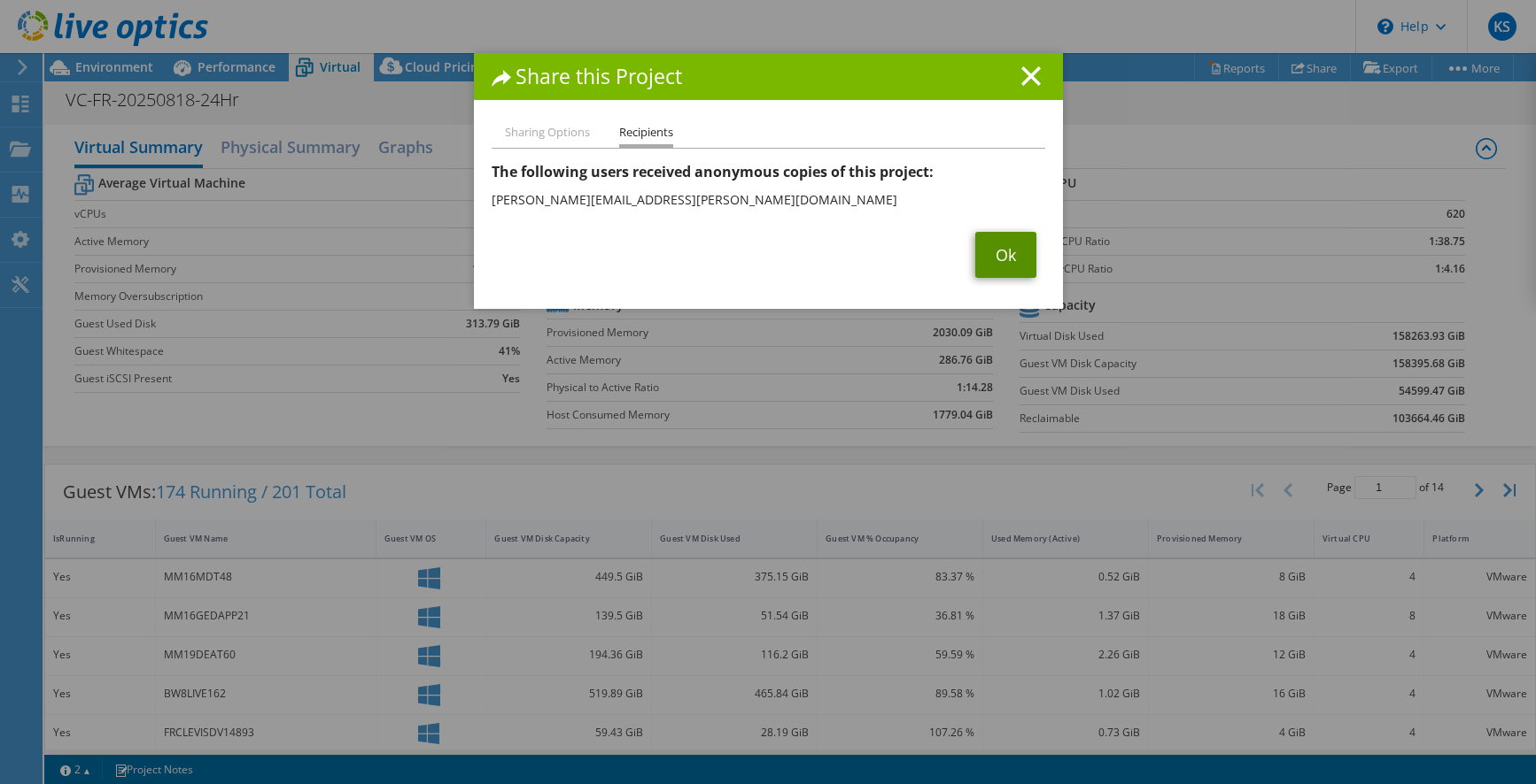
click at [994, 250] on link "Ok" at bounding box center [1005, 255] width 61 height 46
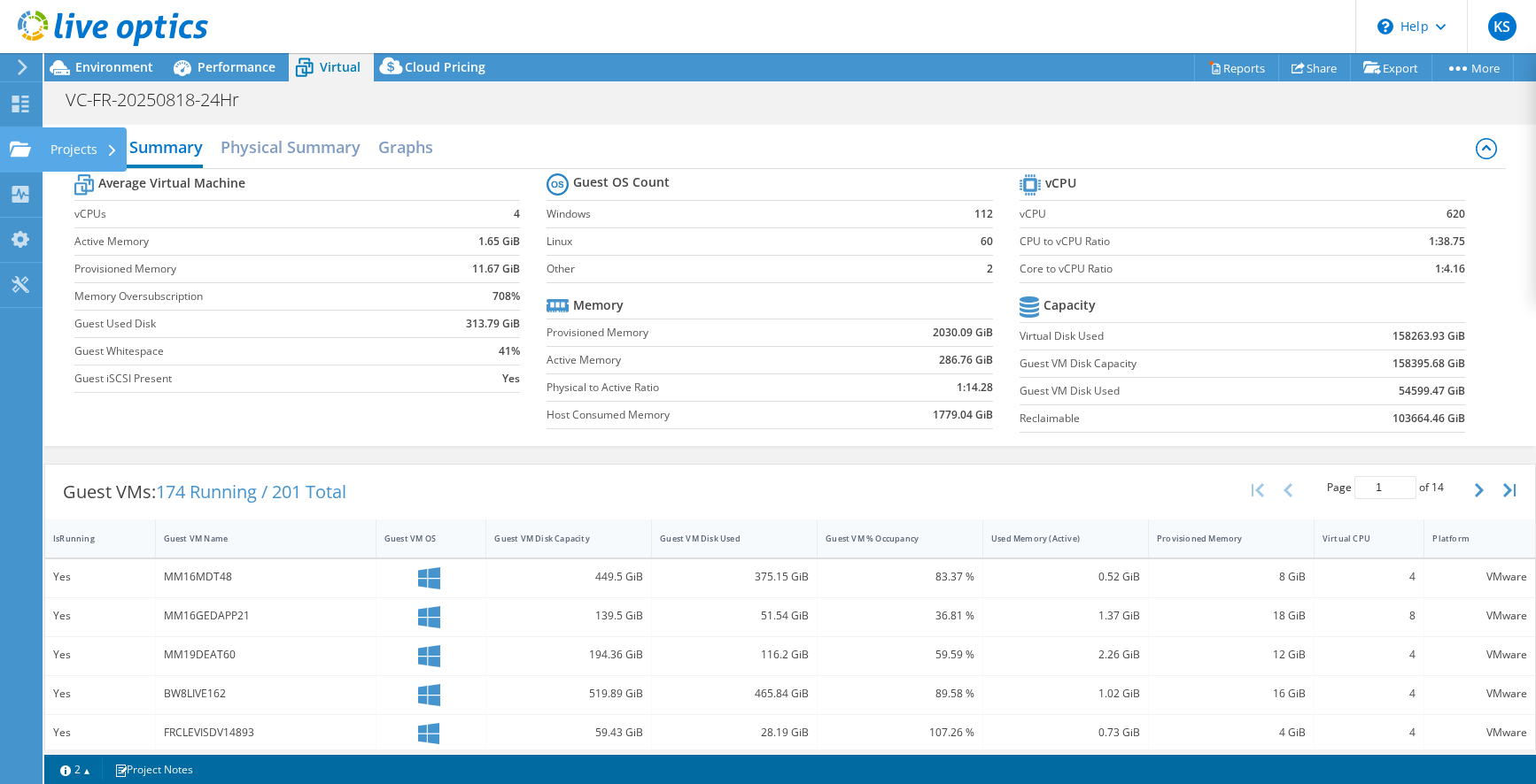
click at [82, 149] on div "Projects" at bounding box center [84, 149] width 85 height 44
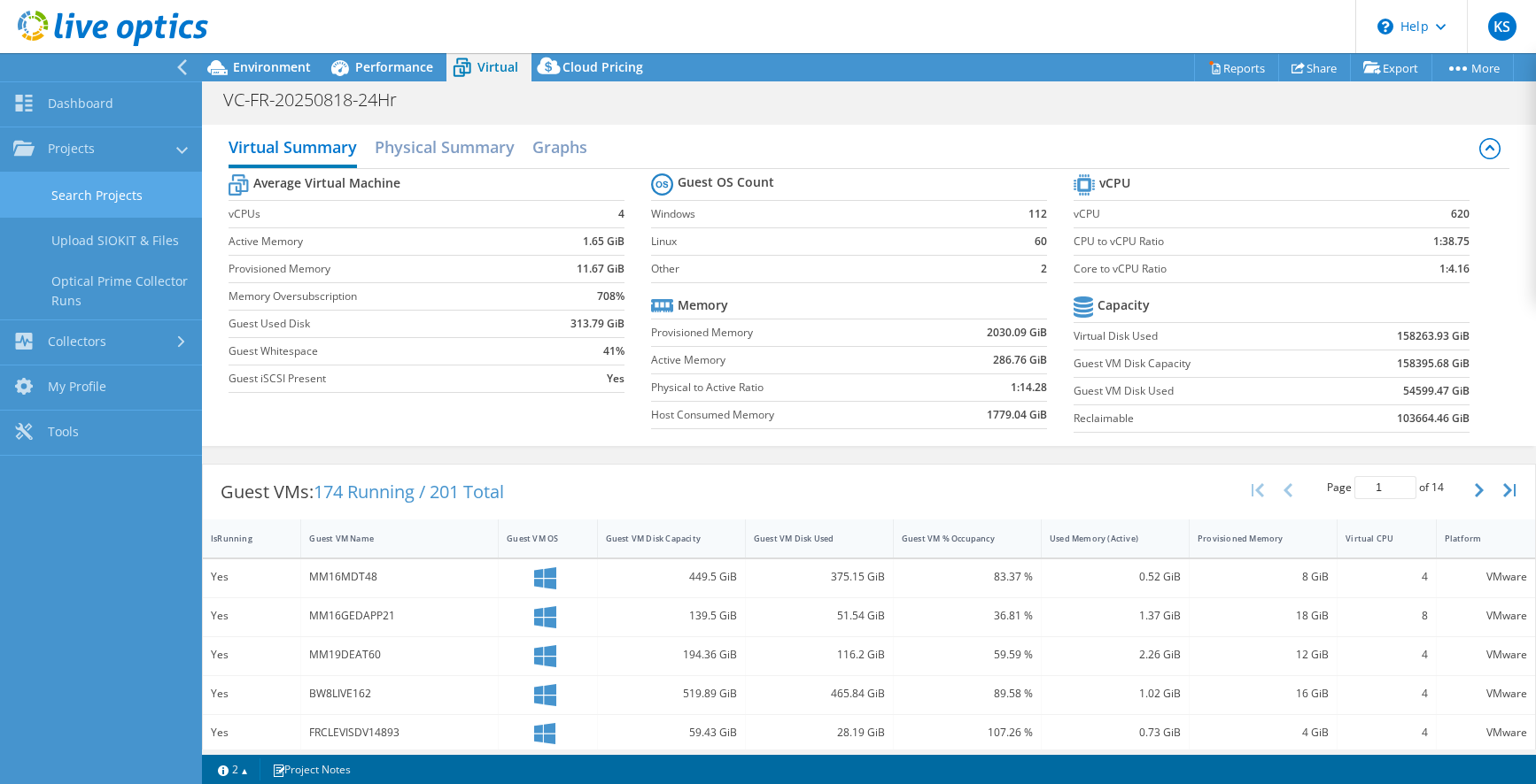
click at [84, 189] on link "Search Projects" at bounding box center [101, 195] width 202 height 45
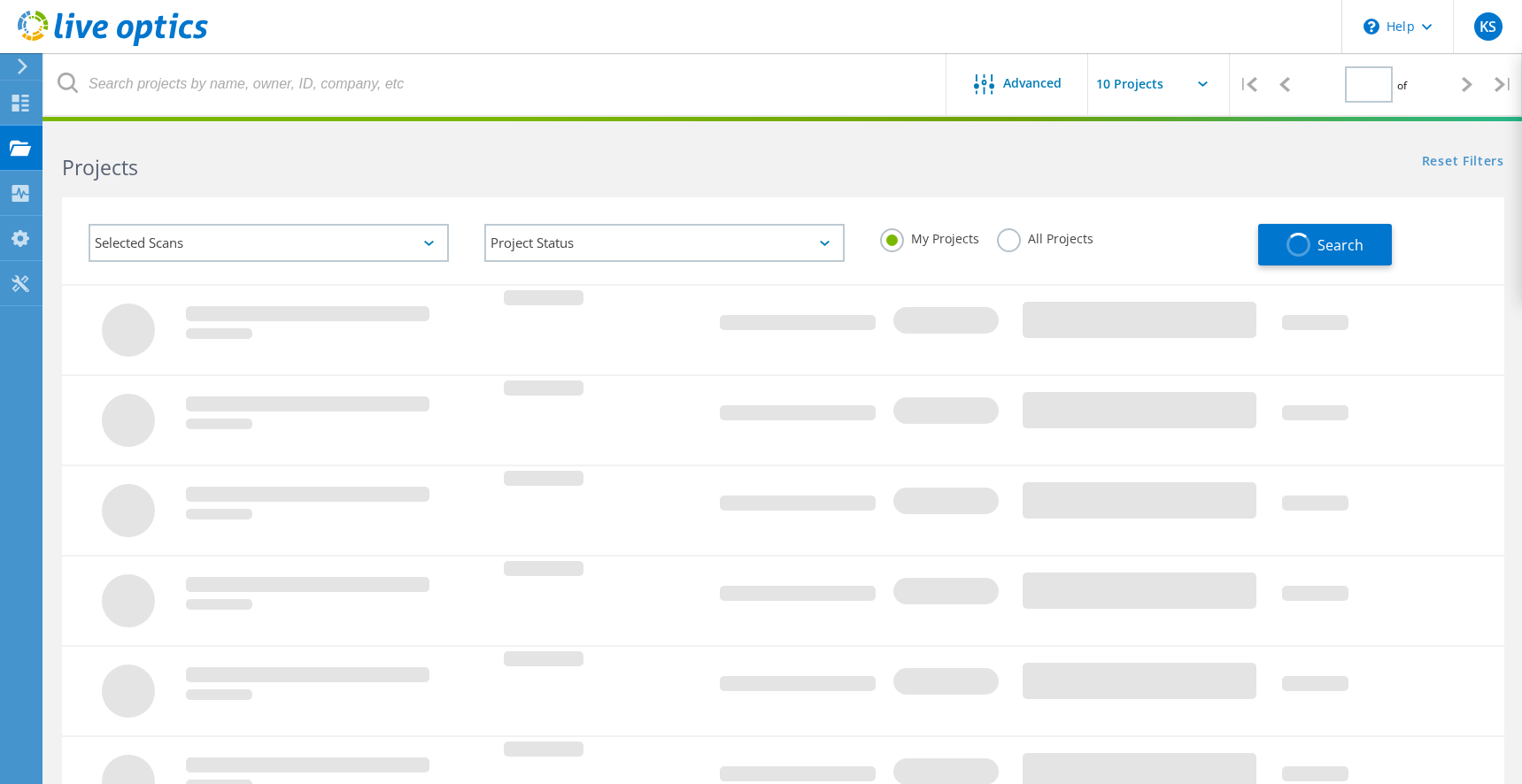
type input "1"
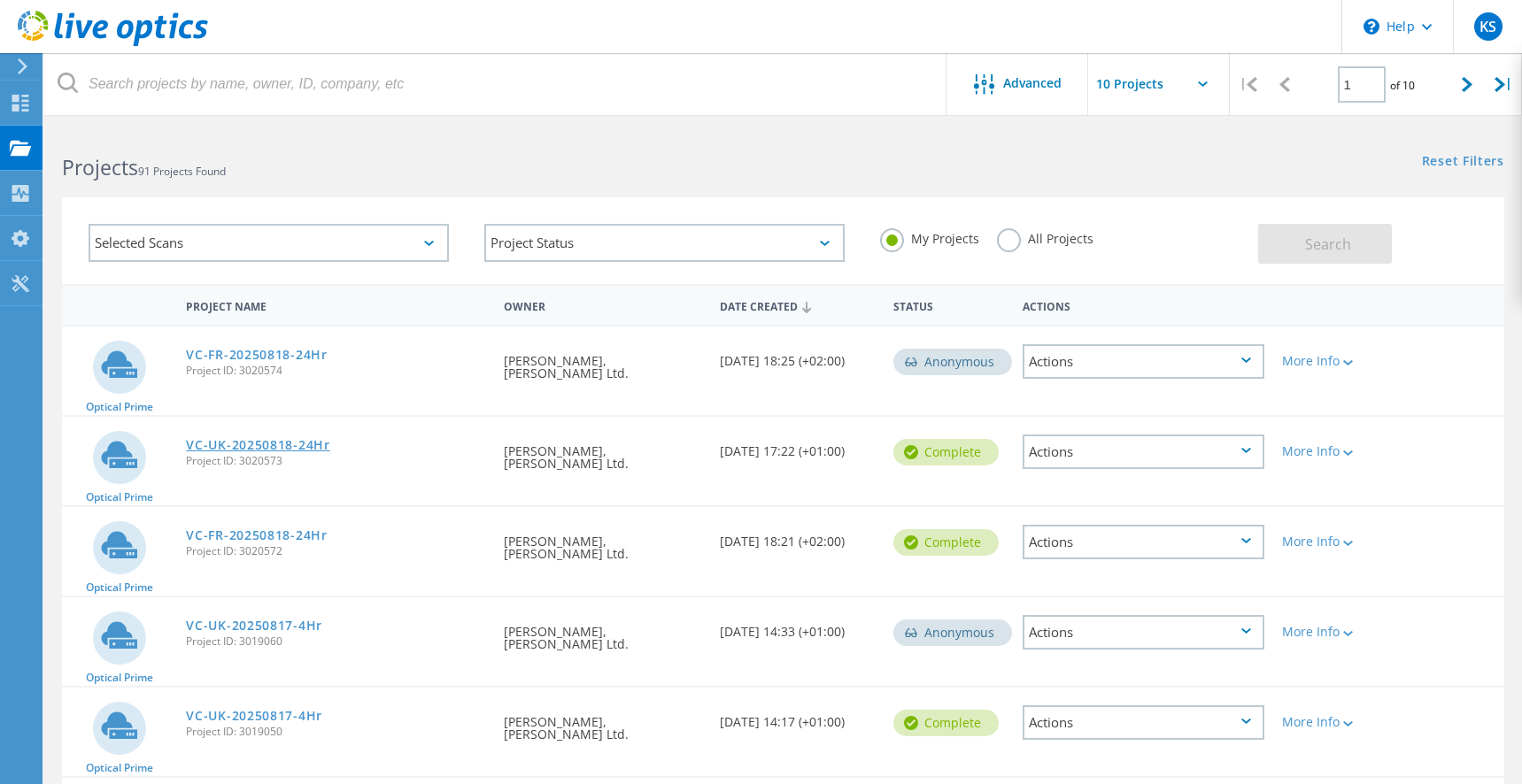
click at [282, 446] on link "VC-UK-20250818-24Hr" at bounding box center [258, 446] width 143 height 13
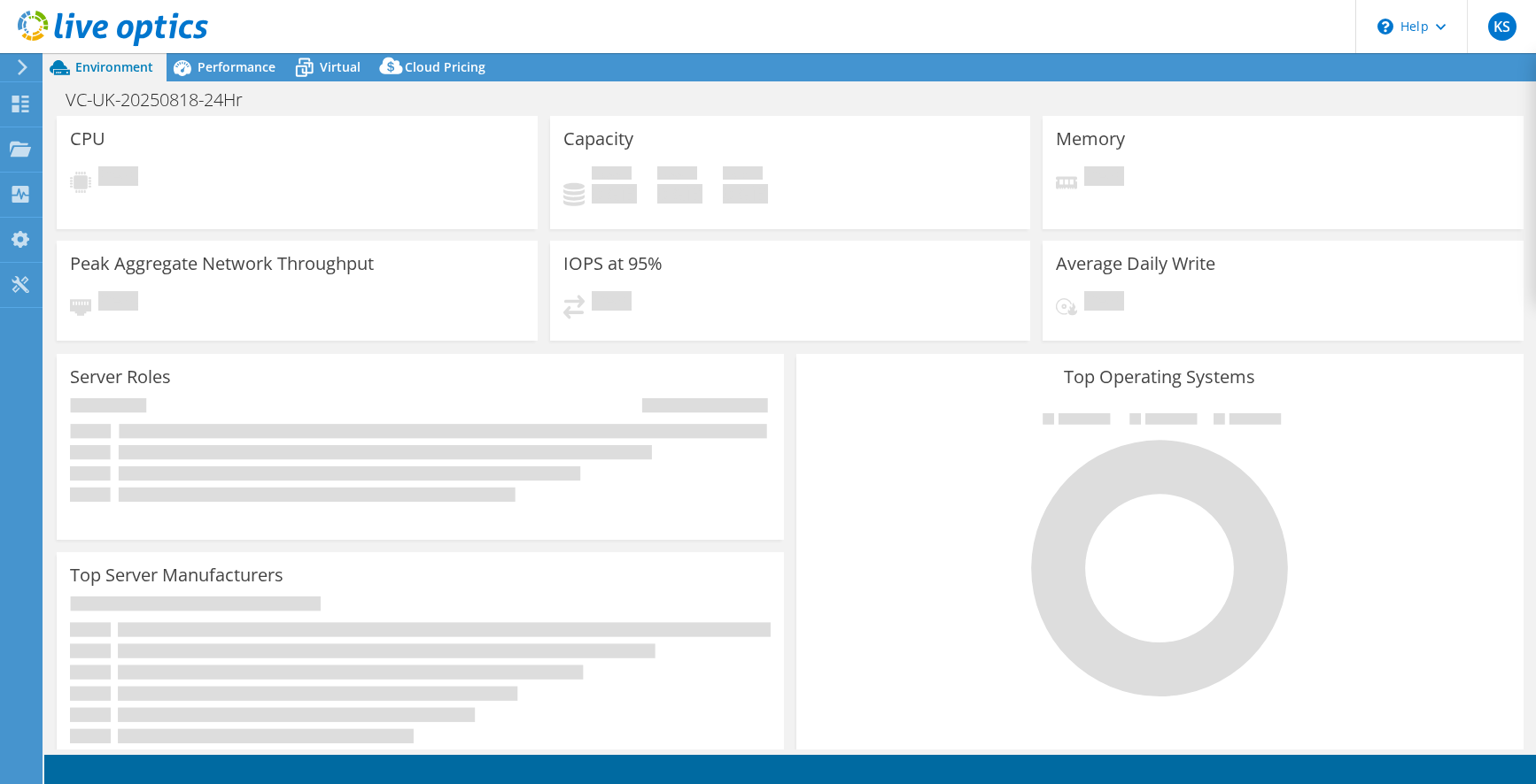
select select "USD"
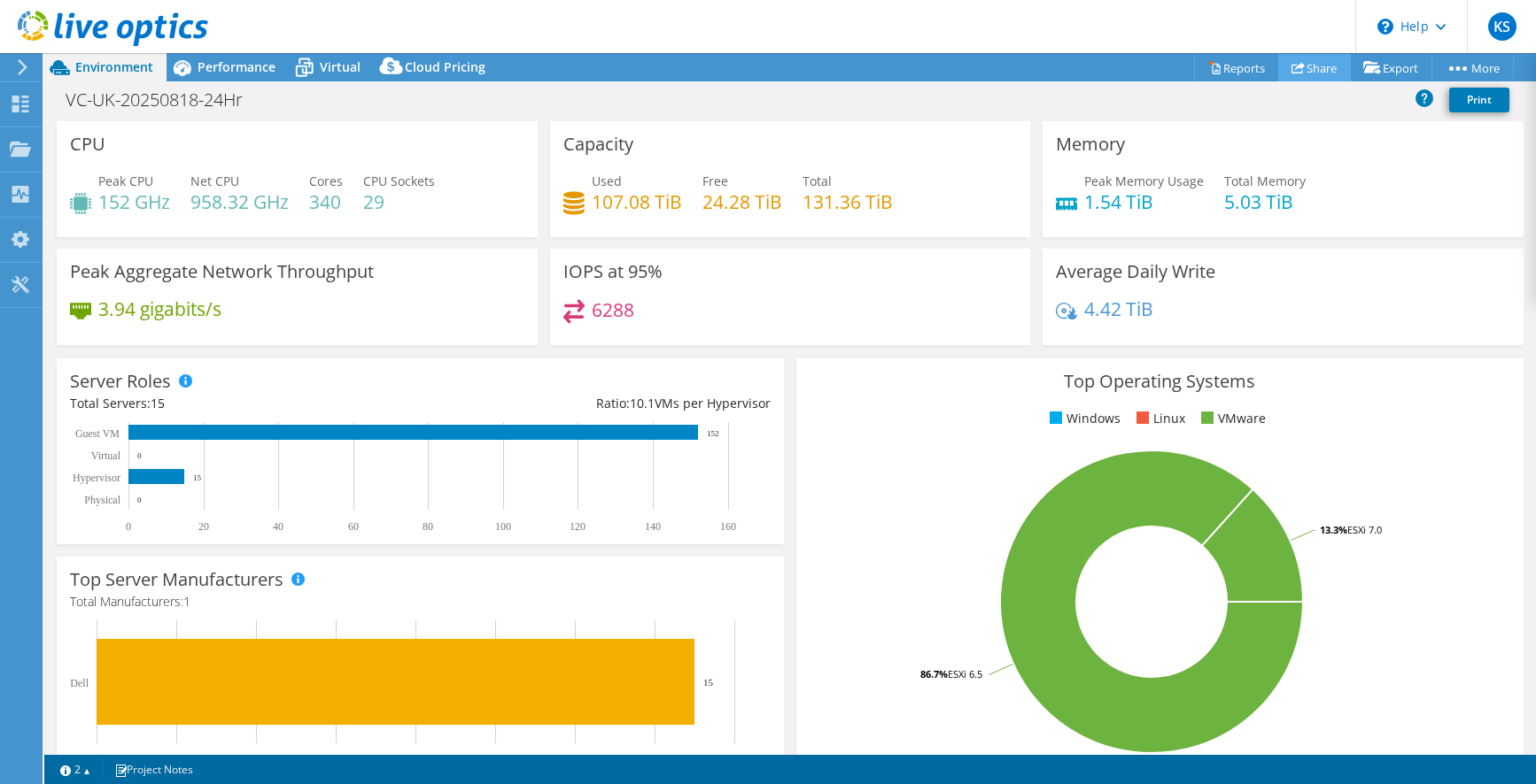
click at [1313, 71] on link "Share" at bounding box center [1314, 68] width 73 height 27
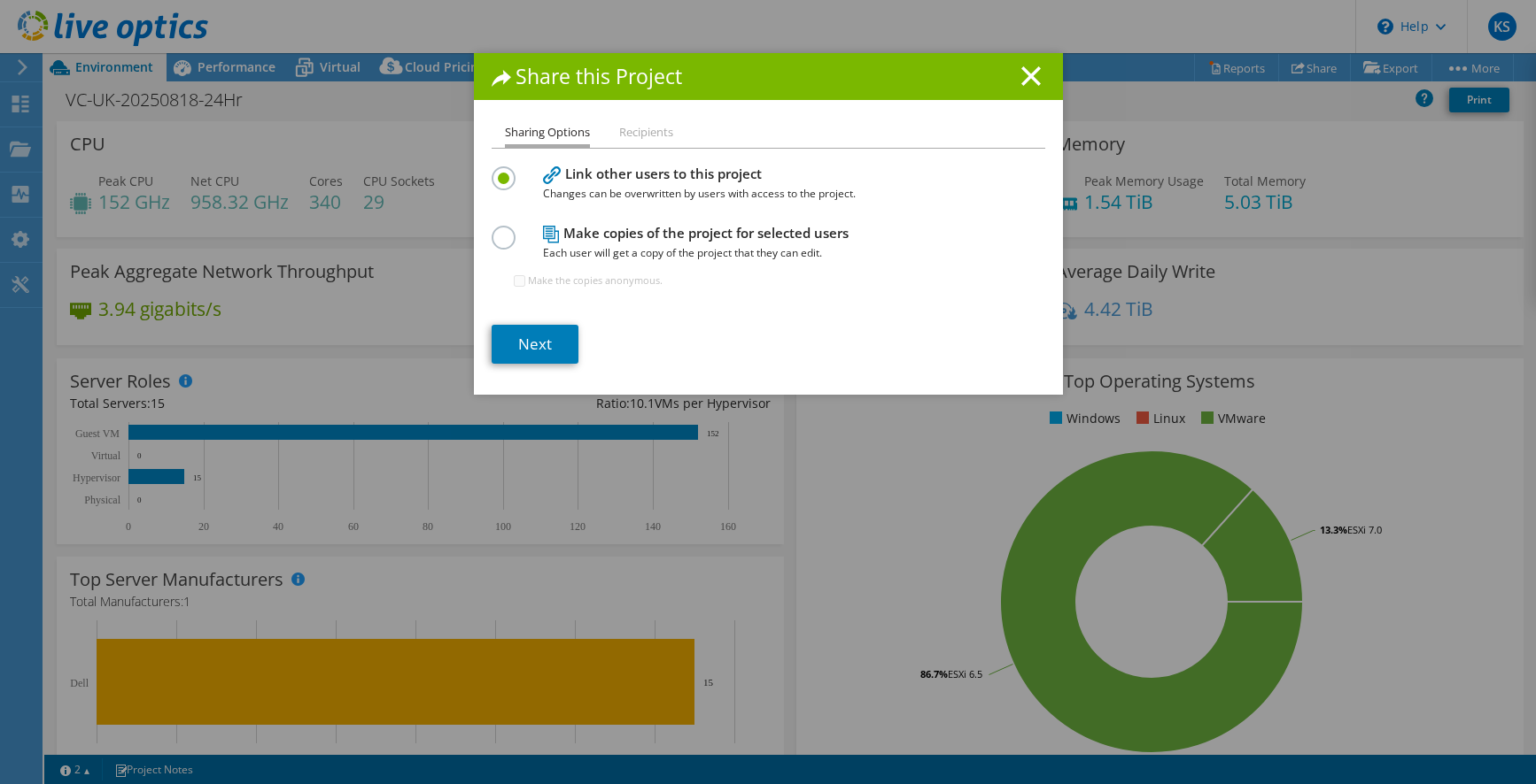
click at [501, 230] on label at bounding box center [507, 228] width 31 height 5
click at [0, 0] on input "radio" at bounding box center [0, 0] width 0 height 0
click at [514, 282] on input "Make the copies anonymous." at bounding box center [519, 280] width 12 height 12
checkbox input "true"
click at [538, 344] on link "Next" at bounding box center [535, 344] width 87 height 39
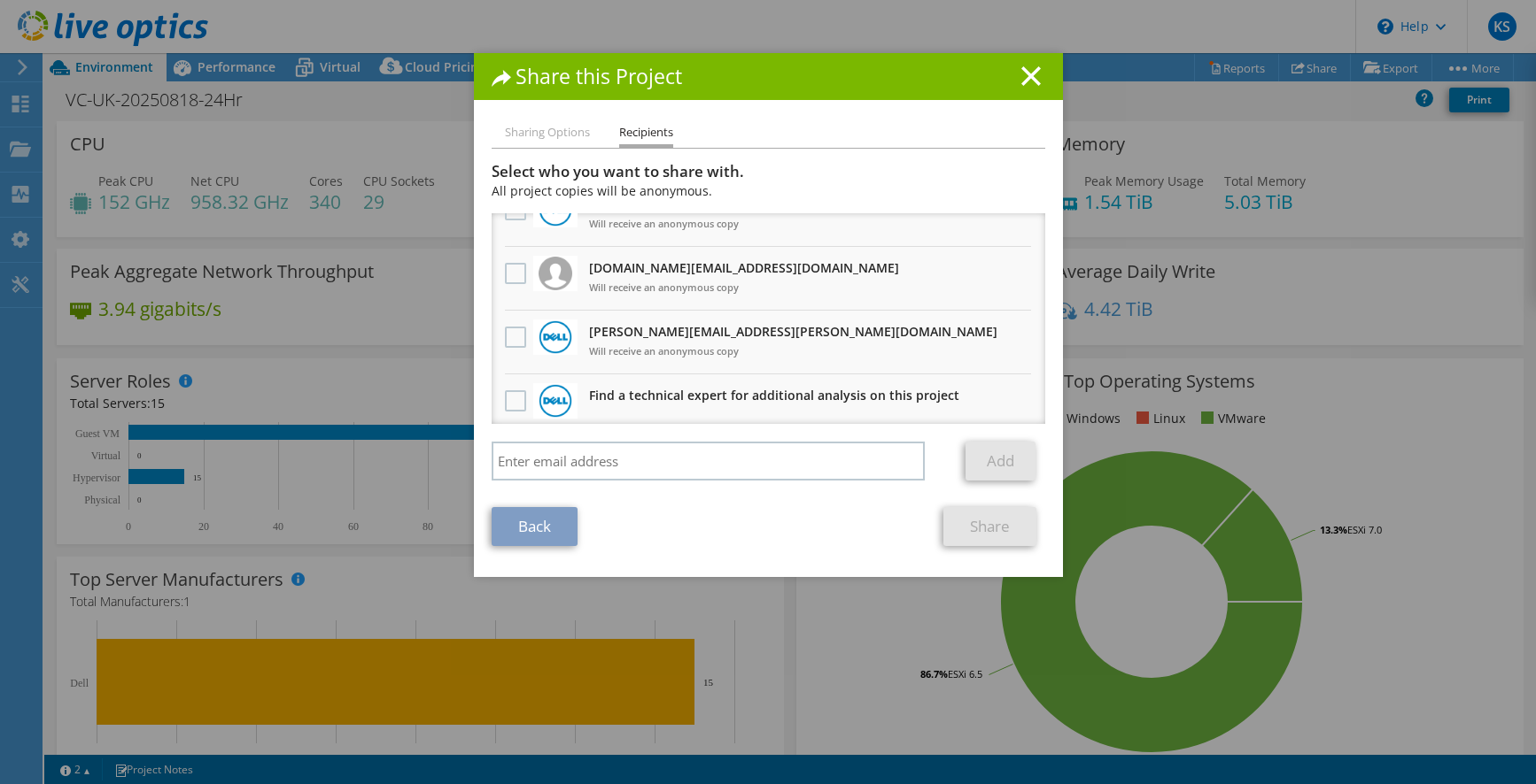
scroll to position [44, 0]
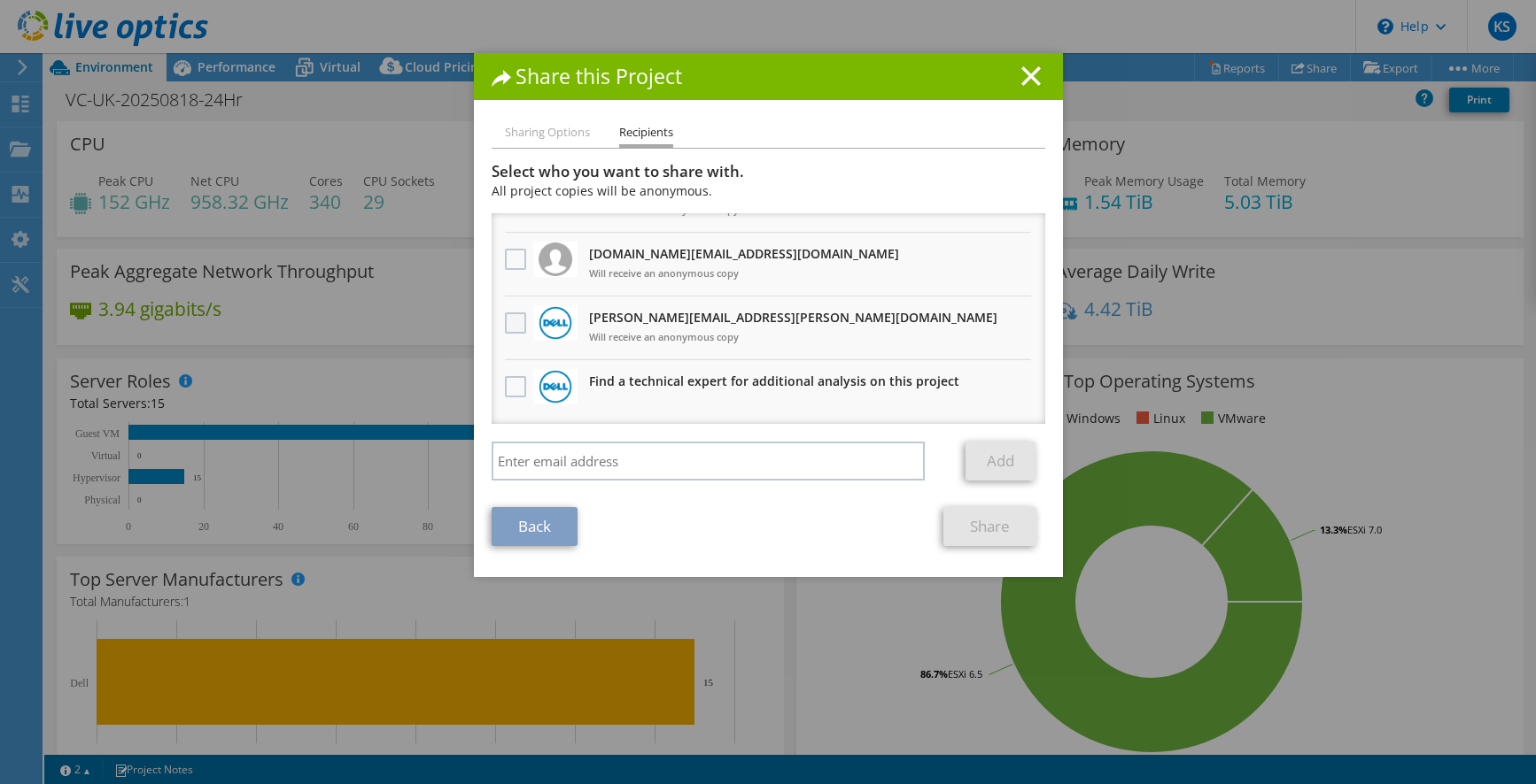
click at [514, 318] on label at bounding box center [517, 322] width 25 height 21
click at [0, 0] on input "checkbox" at bounding box center [0, 0] width 0 height 0
click at [997, 535] on link "Share" at bounding box center [990, 526] width 93 height 39
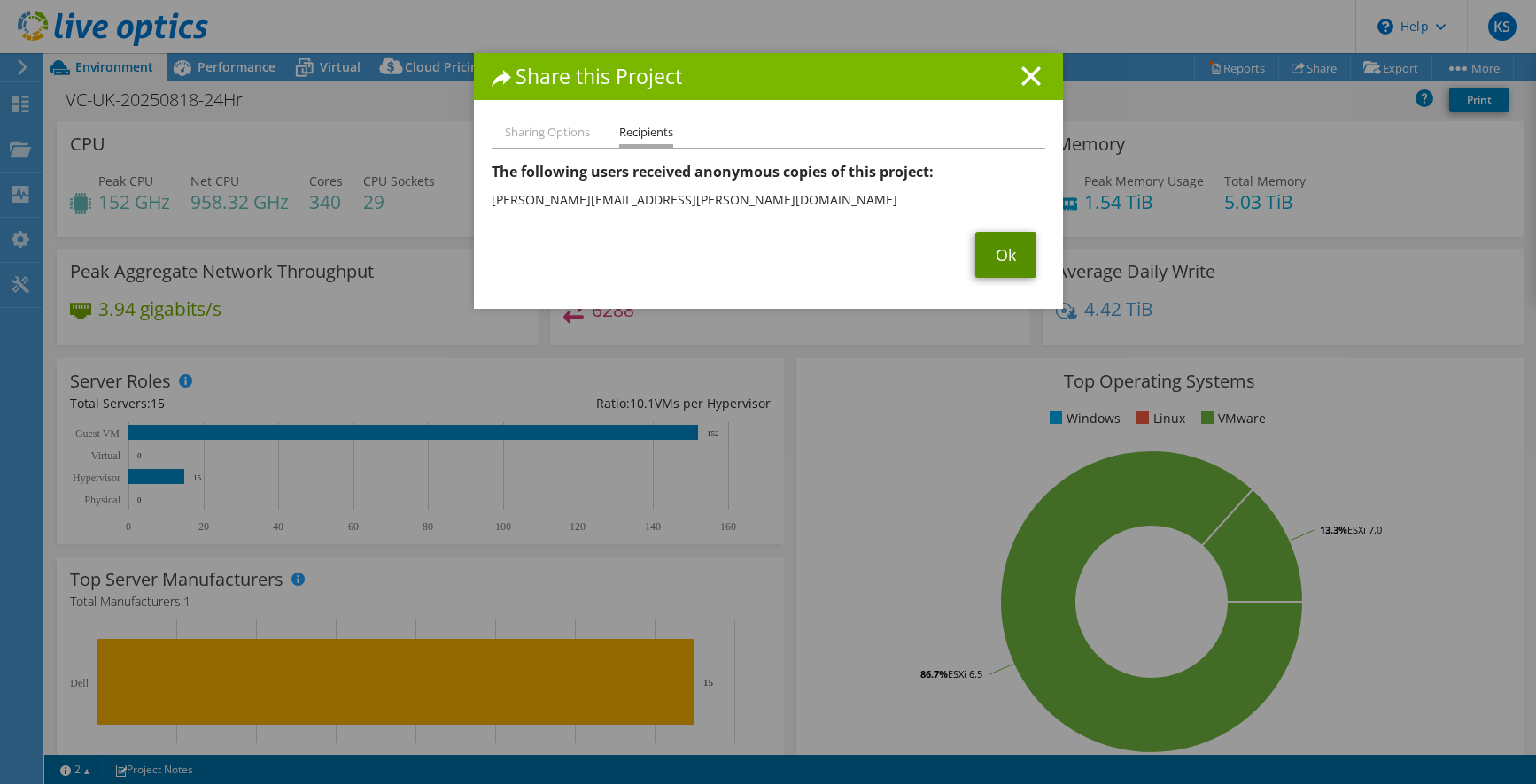
click at [999, 241] on link "Ok" at bounding box center [1005, 255] width 61 height 46
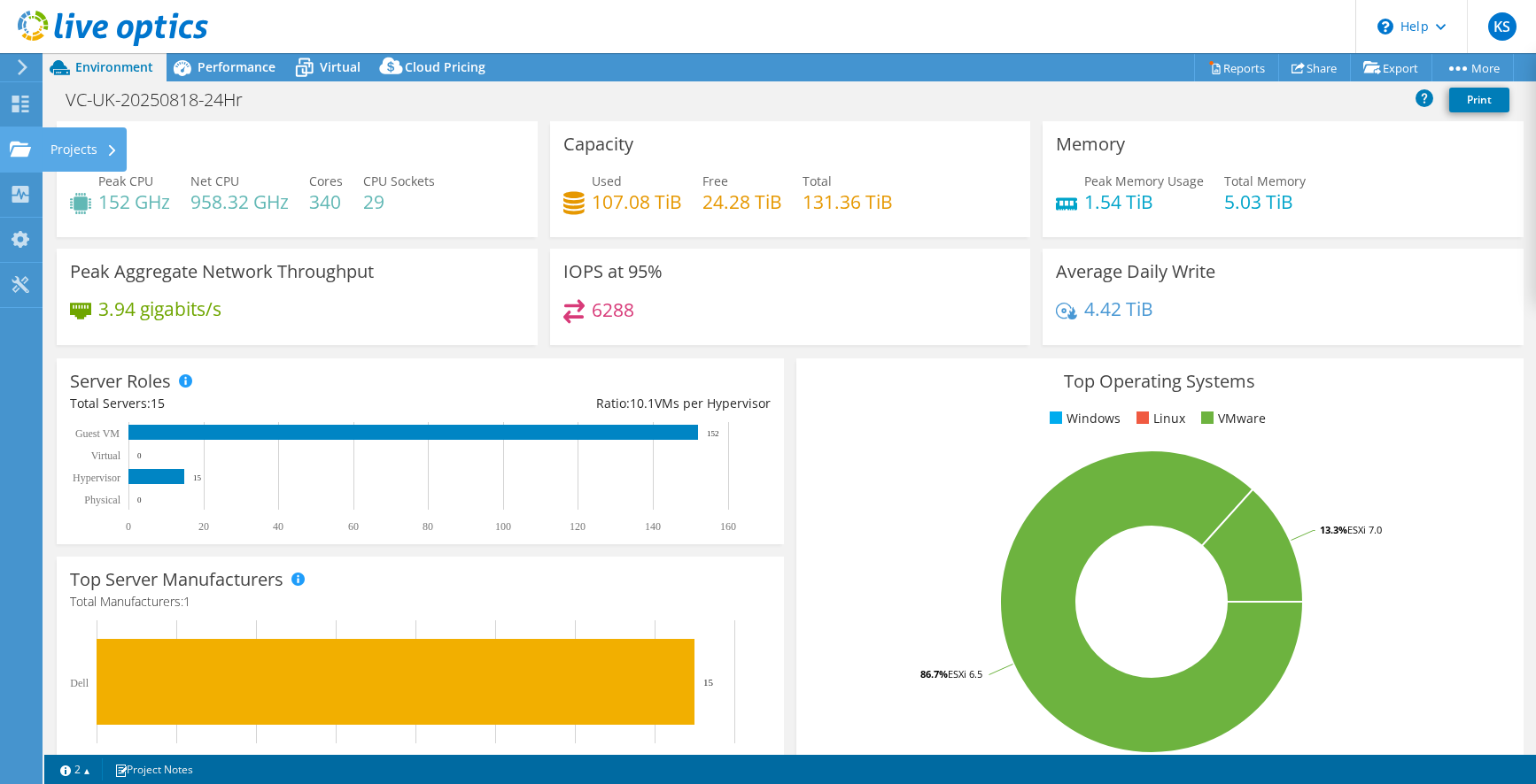
click at [64, 144] on div "Projects" at bounding box center [84, 149] width 85 height 44
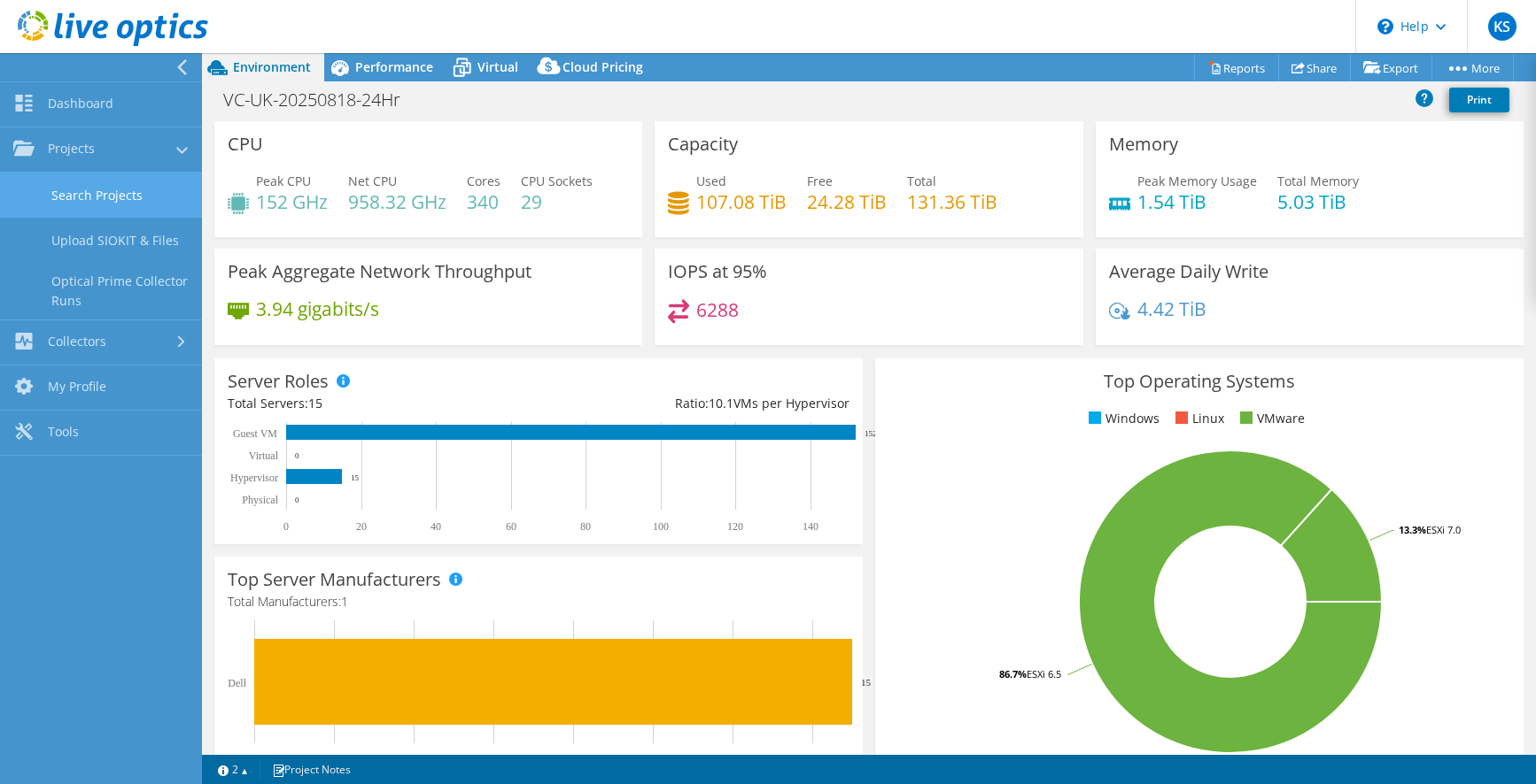
click at [120, 197] on link "Search Projects" at bounding box center [101, 195] width 202 height 45
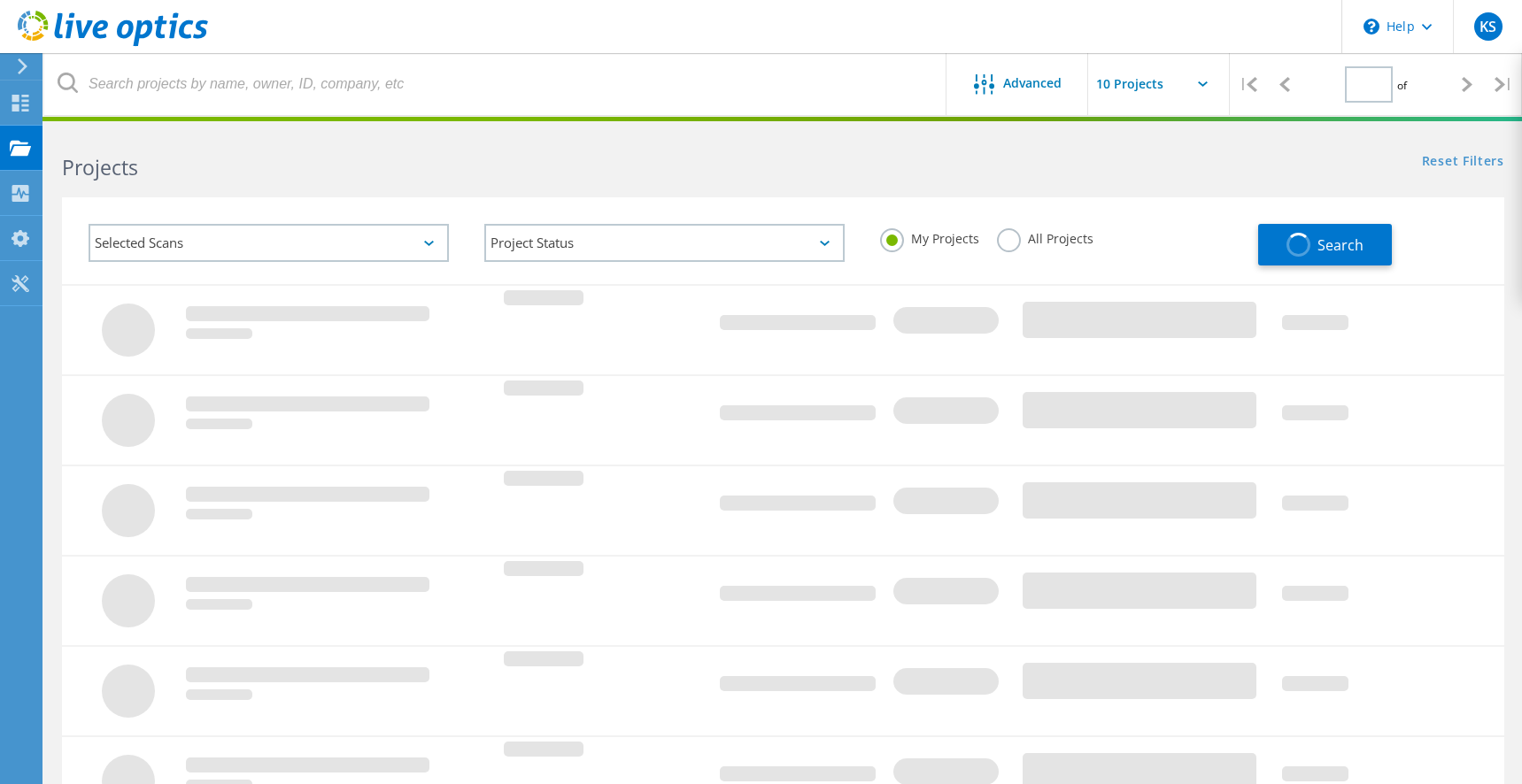
type input "1"
